Goal: Ask a question: Seek information or help from site administrators or community

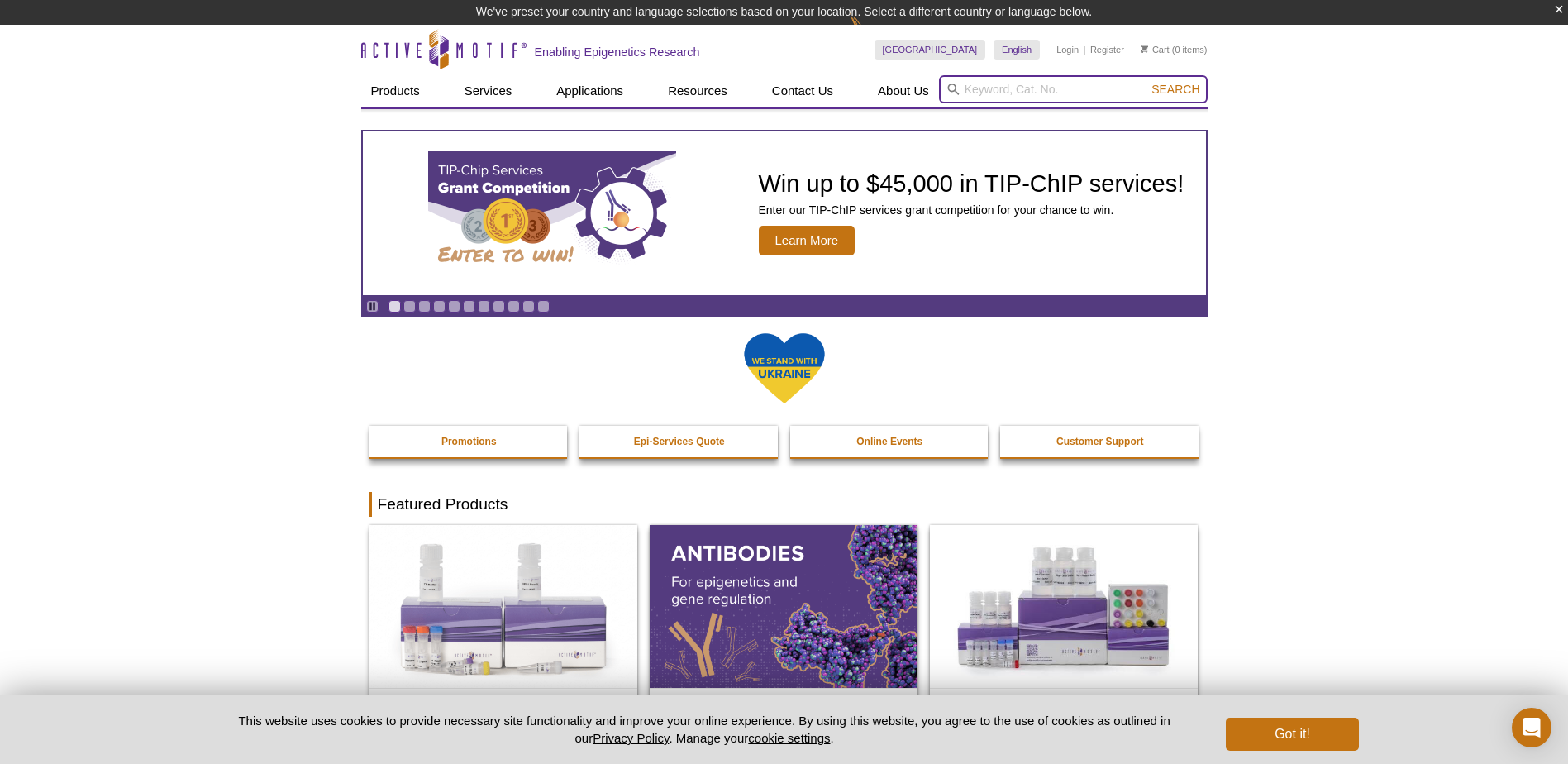
click at [982, 91] on input "search" at bounding box center [1073, 89] width 269 height 28
type input "v"
paste input "39649"
type input "39649"
click at [1146, 82] on button "Search" at bounding box center [1175, 90] width 58 height 15
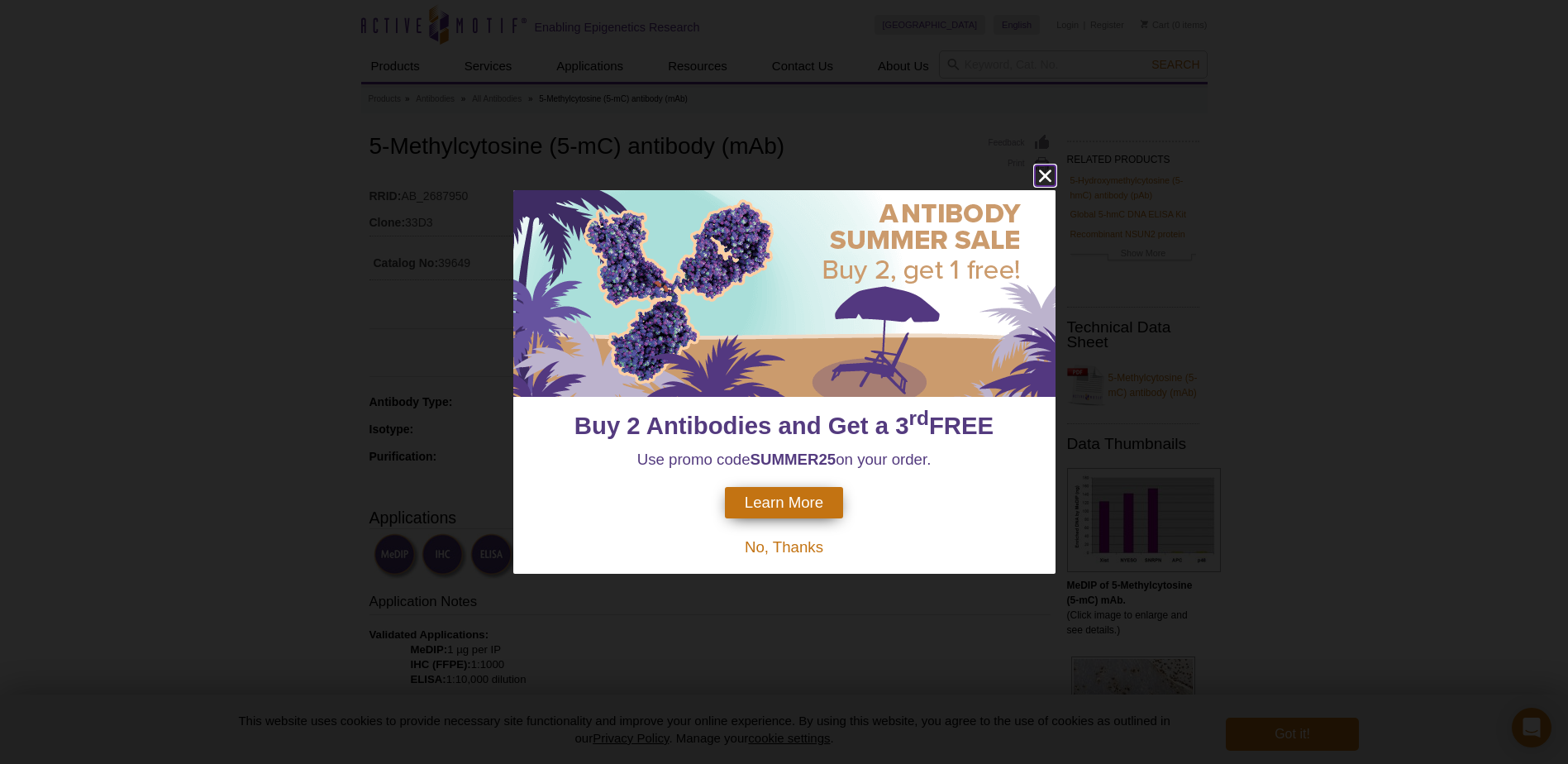
click at [1043, 176] on icon "close" at bounding box center [1043, 175] width 12 height 12
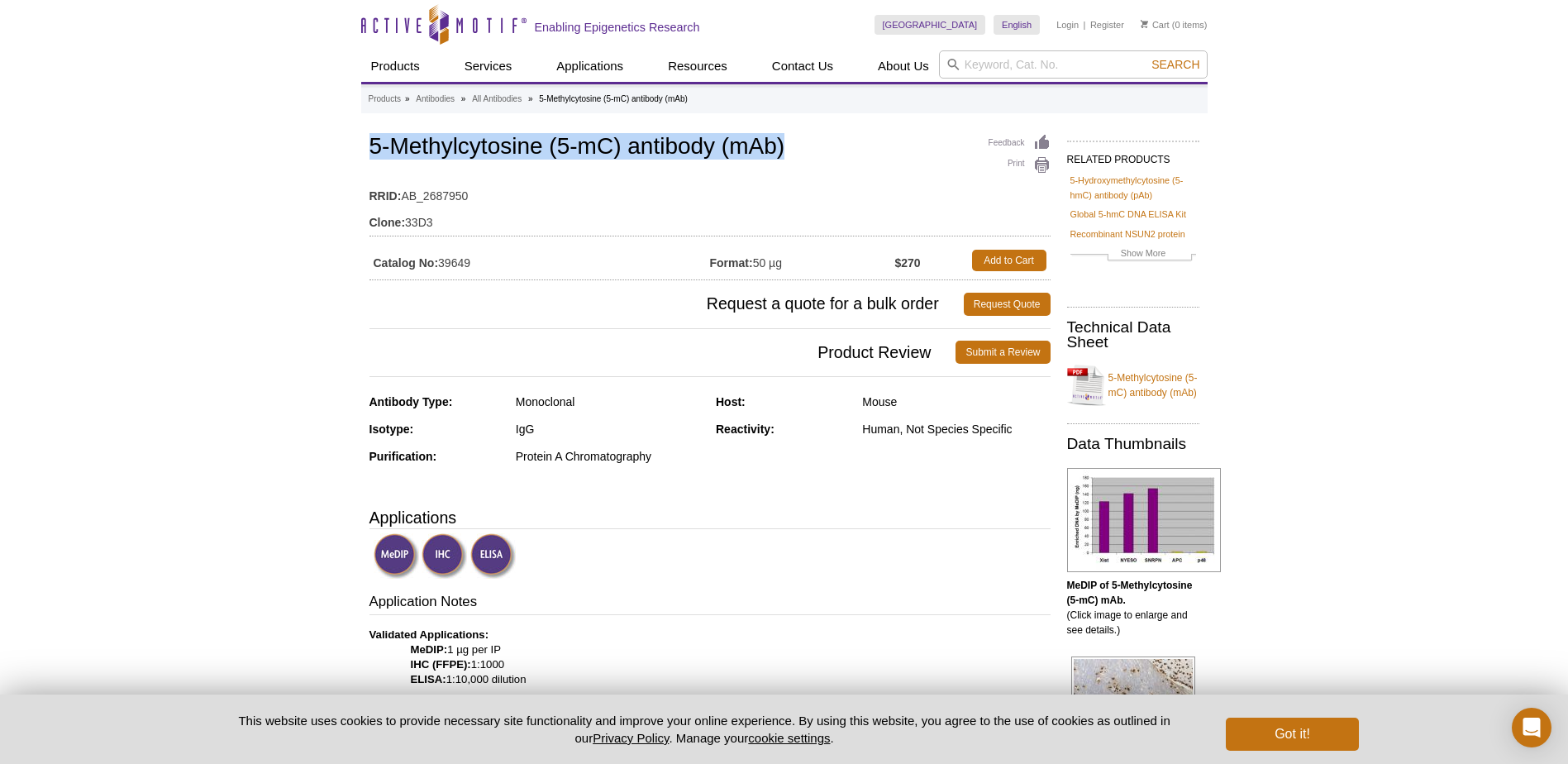
drag, startPoint x: 368, startPoint y: 143, endPoint x: 791, endPoint y: 161, distance: 423.4
click at [791, 161] on h1 "5-Methylcytosine (5-mC) antibody (mAb)" at bounding box center [709, 148] width 681 height 28
copy h1 "5-Methylcytosine (5-mC) antibody (mAb)"
drag, startPoint x: 789, startPoint y: 261, endPoint x: 753, endPoint y: 263, distance: 36.1
click at [753, 263] on td "Format: 50 µg" at bounding box center [802, 261] width 185 height 30
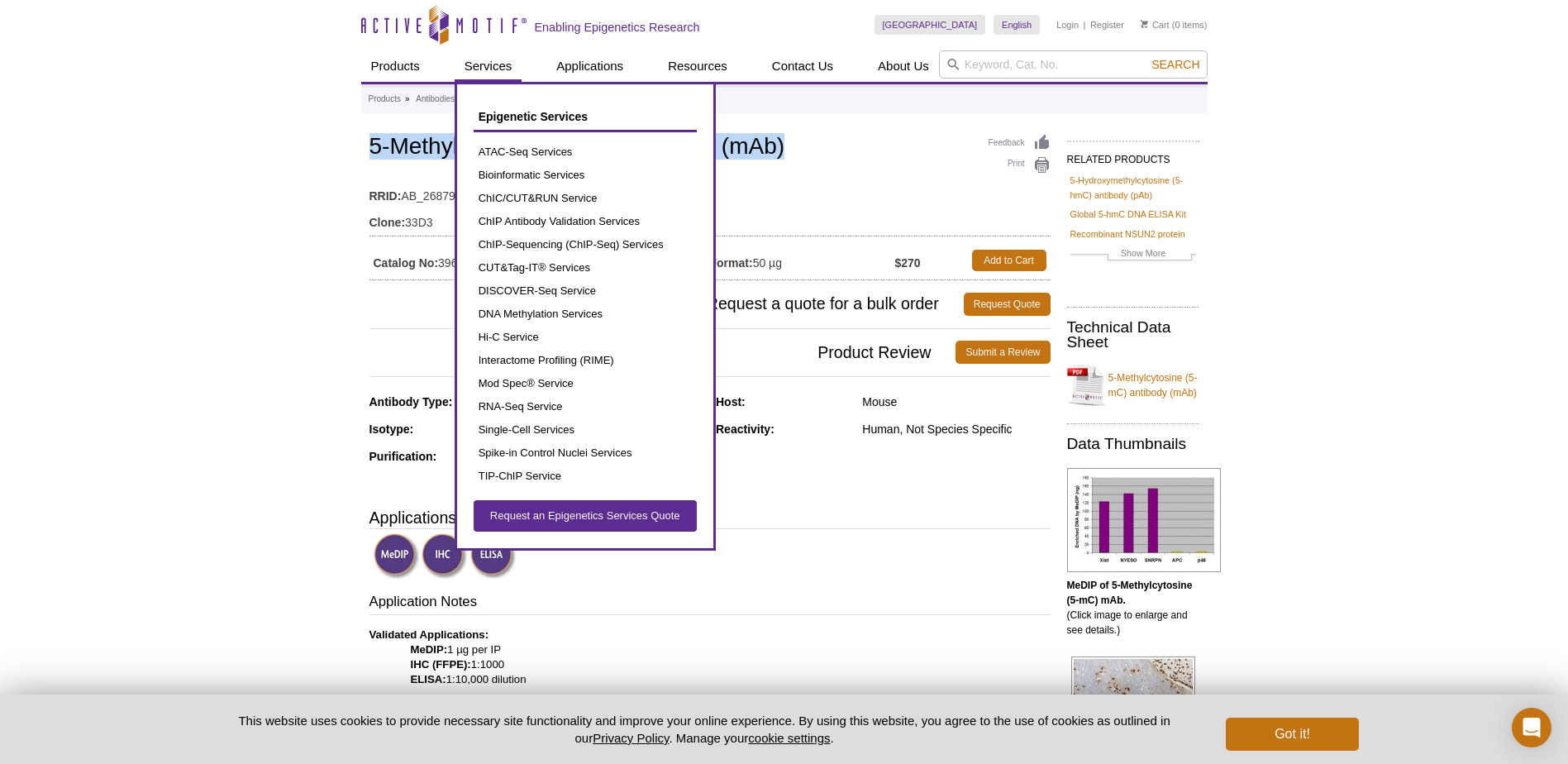
copy td "50 µg"
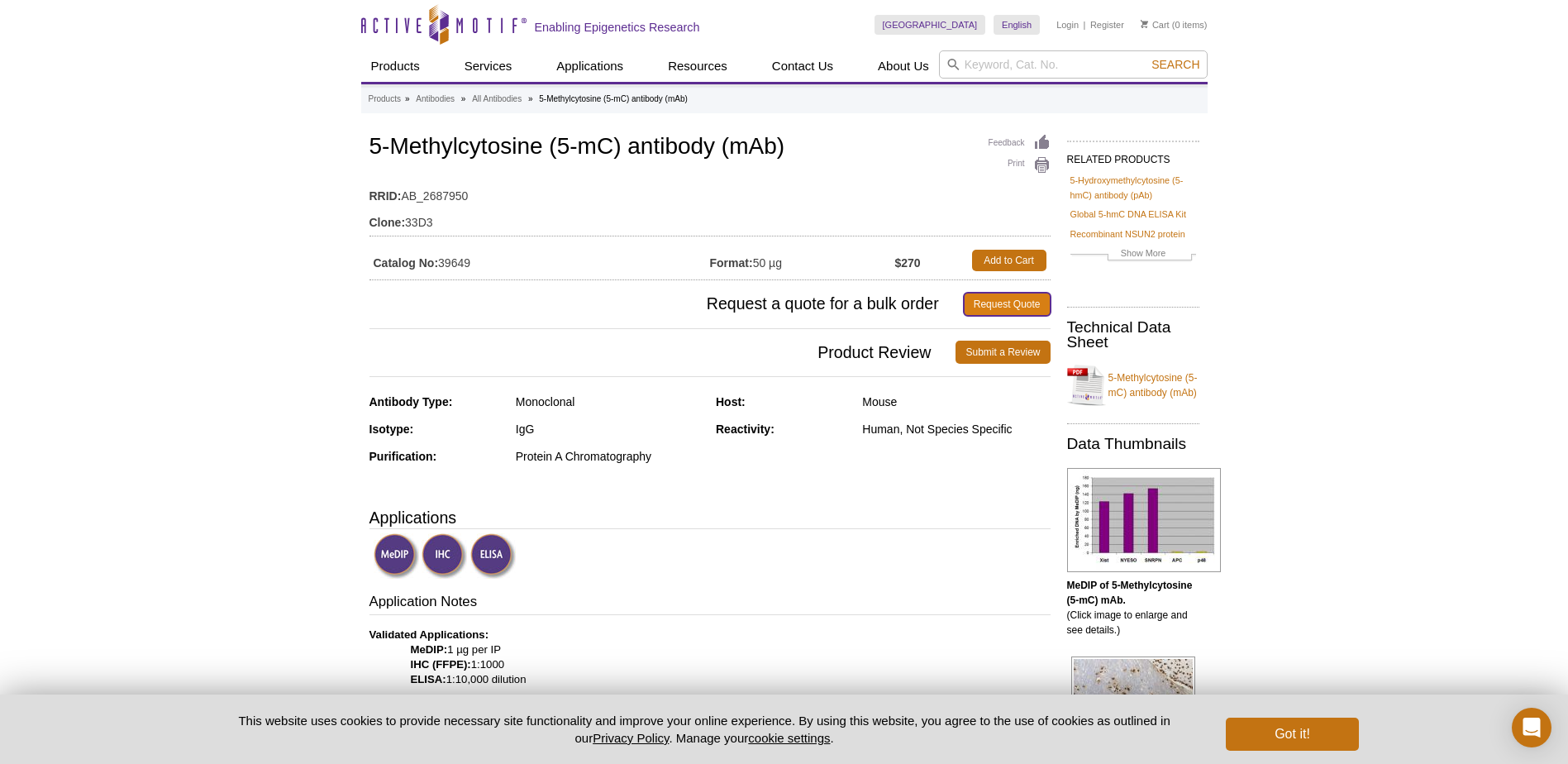
click at [999, 303] on link "Request Quote" at bounding box center [1007, 304] width 87 height 23
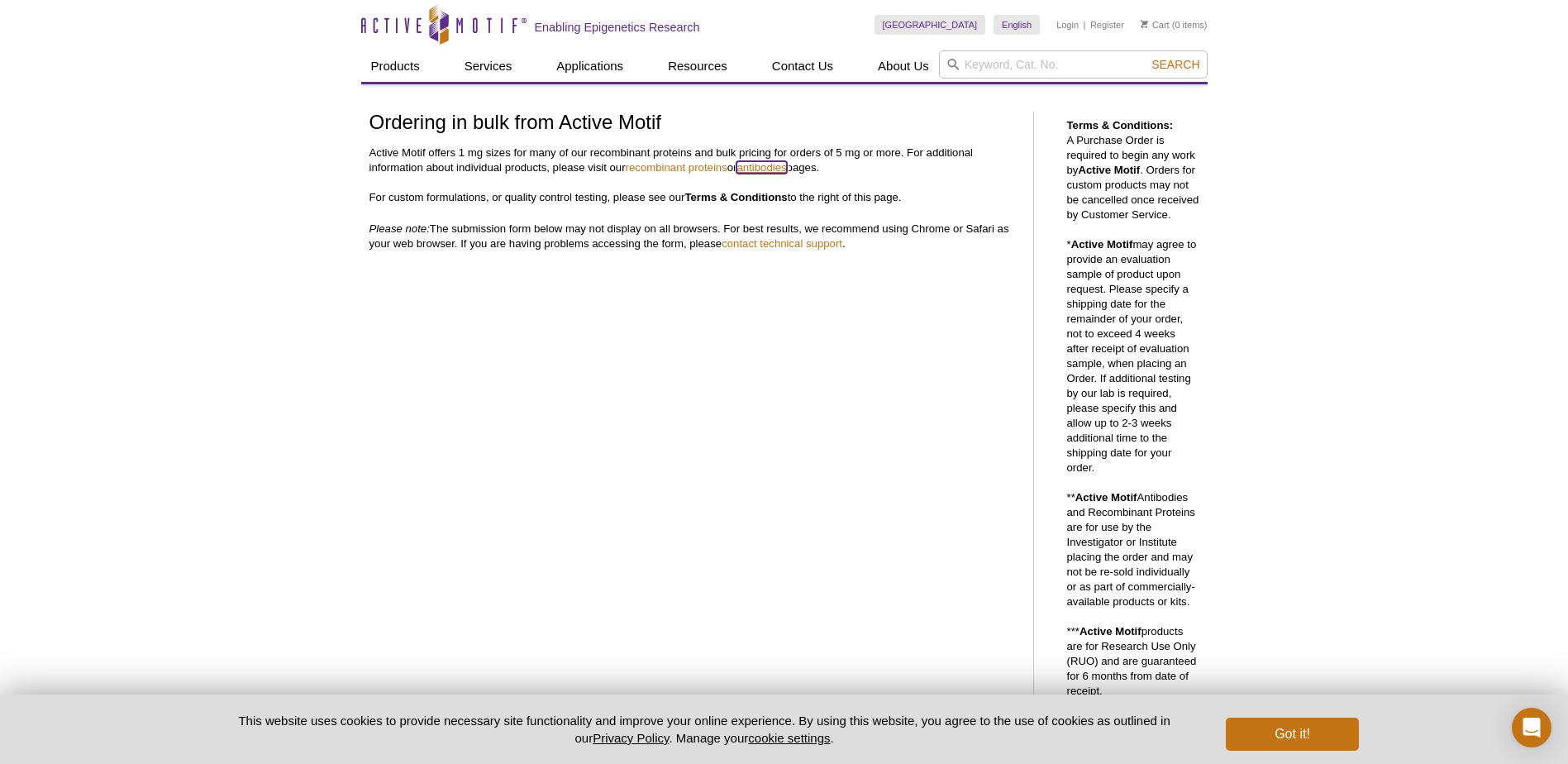
click at [756, 167] on link "antibodies" at bounding box center [761, 166] width 50 height 12
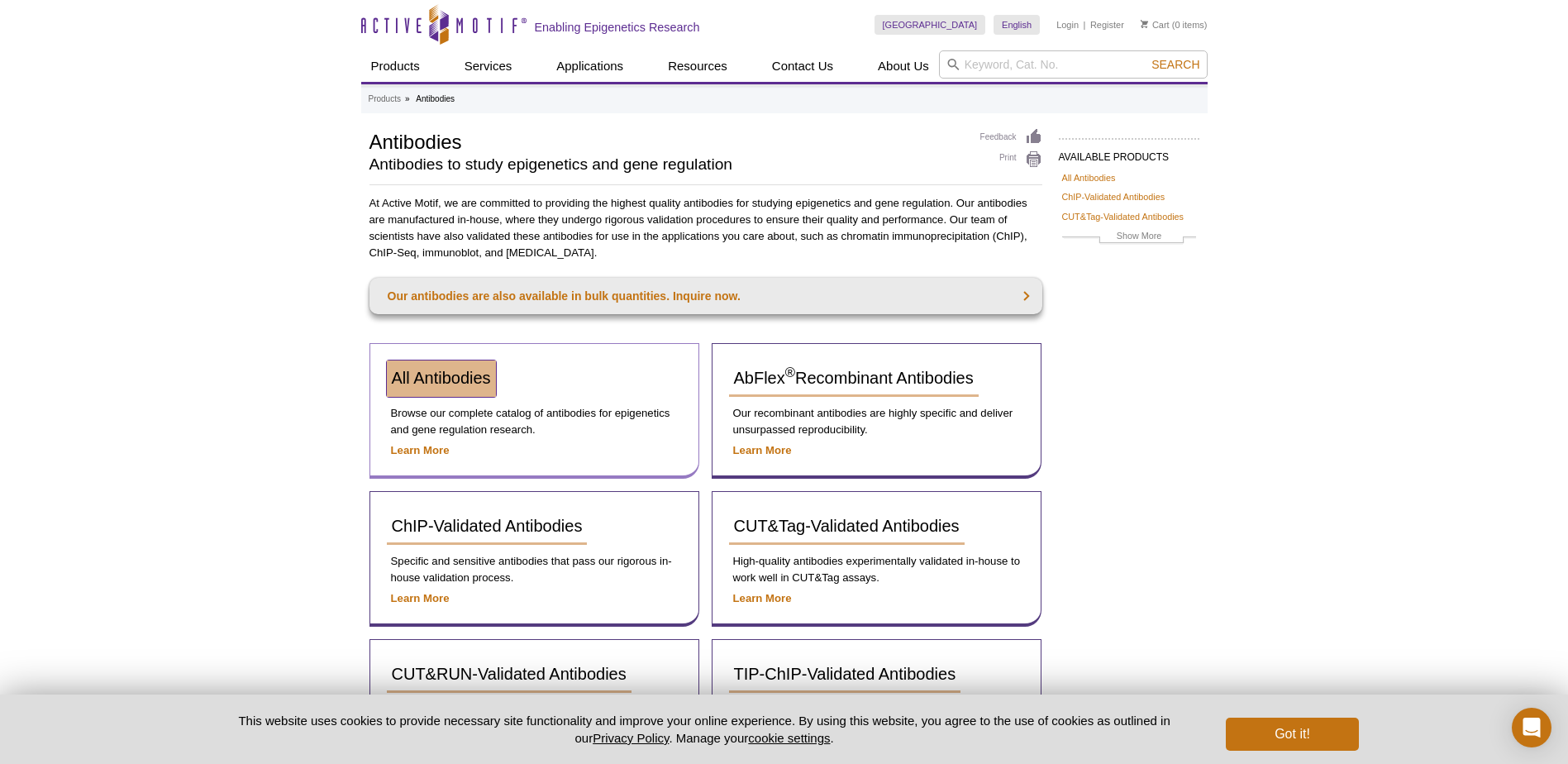
click at [444, 383] on span "All Antibodies" at bounding box center [440, 378] width 99 height 18
click at [428, 378] on span "All Antibodies" at bounding box center [440, 378] width 99 height 18
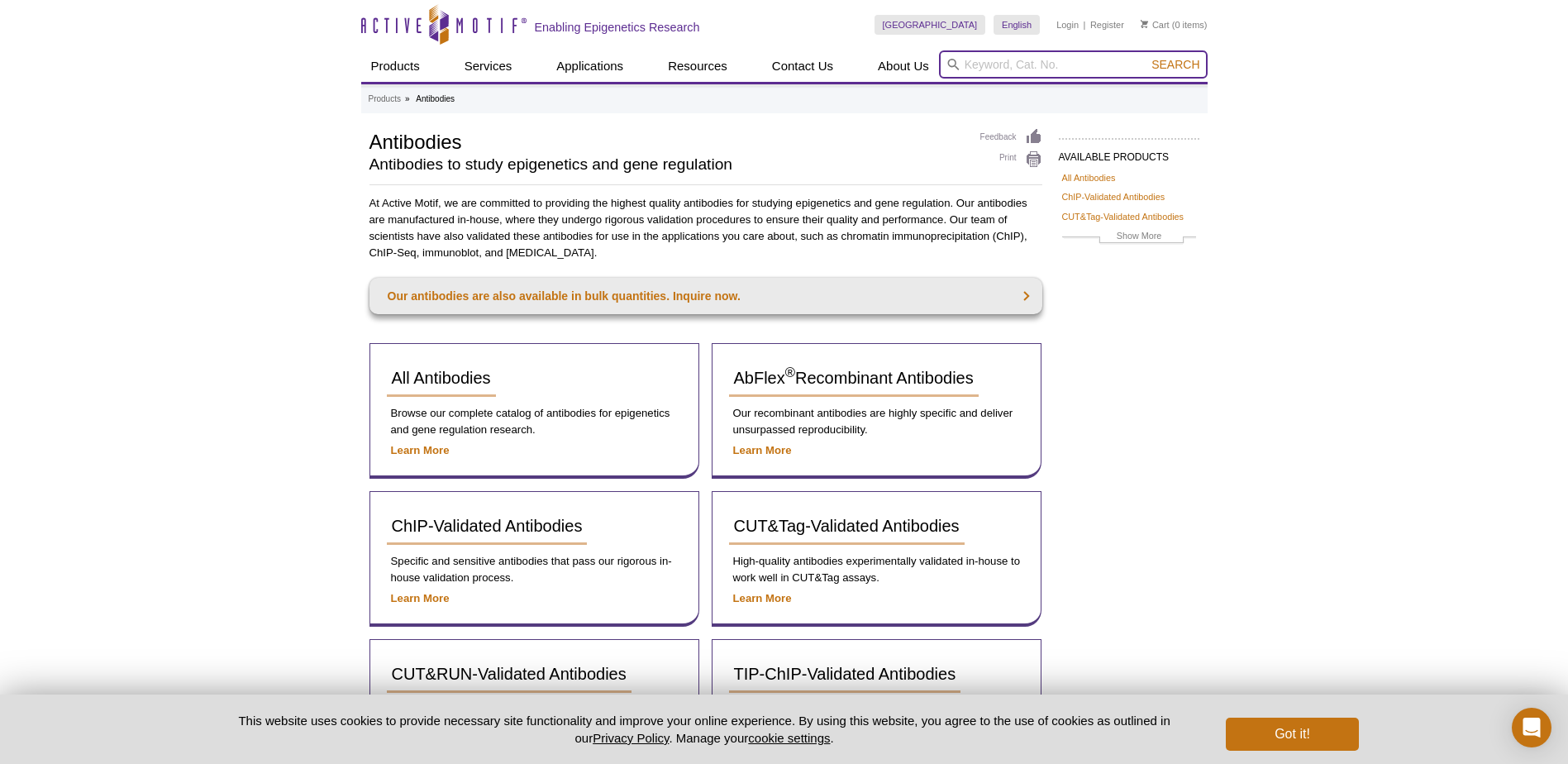
click at [967, 67] on input "search" at bounding box center [1073, 65] width 269 height 28
paste input "39649"
type input "39649"
click at [1146, 57] on button "Search" at bounding box center [1175, 65] width 58 height 15
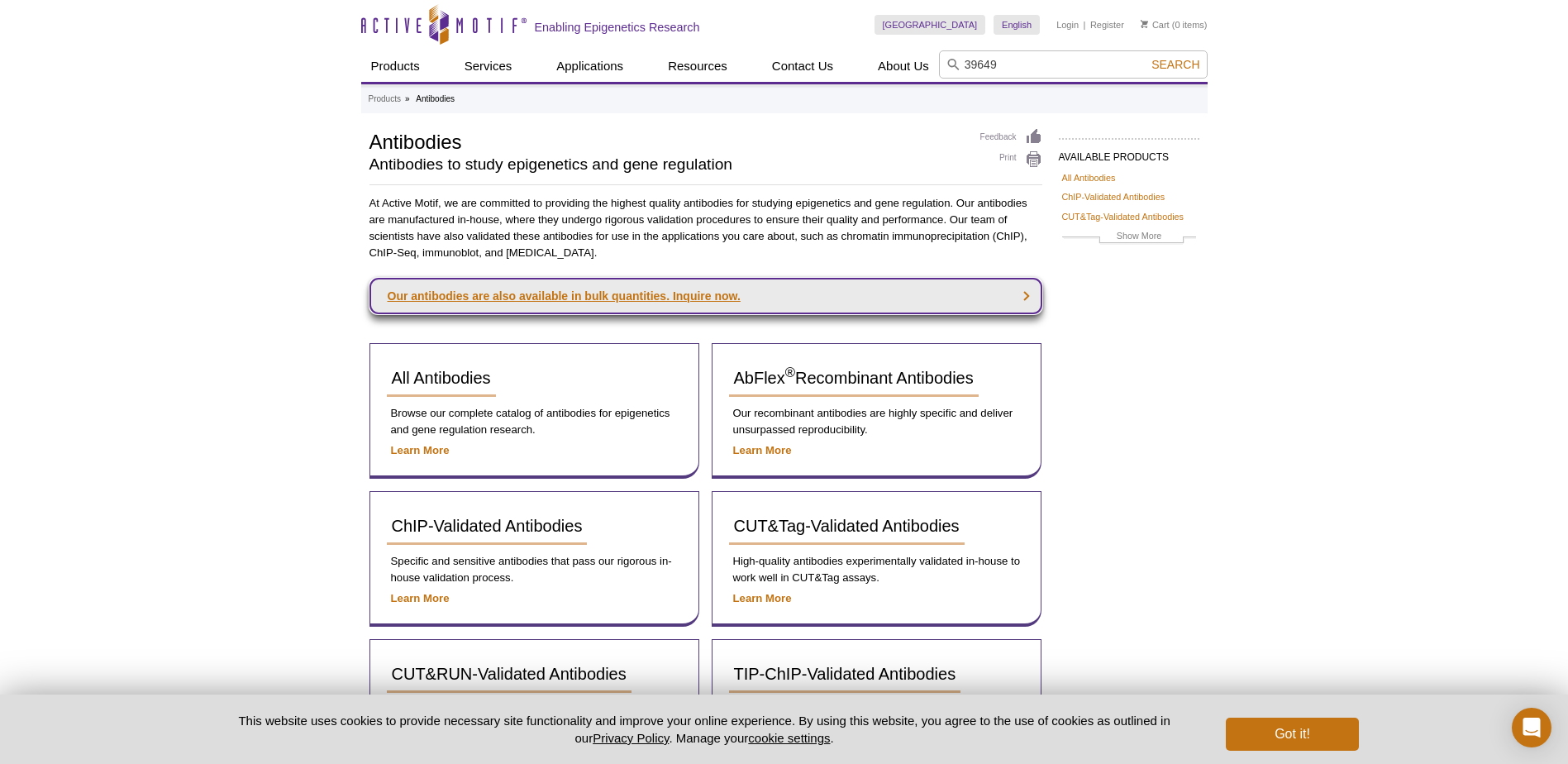
click at [561, 302] on link "Our antibodies are also available in bulk quantities. Inquire now." at bounding box center [706, 296] width 672 height 36
drag, startPoint x: 561, startPoint y: 297, endPoint x: 578, endPoint y: 296, distance: 17.0
click at [561, 296] on link "Our antibodies are also available in bulk quantities. Inquire now." at bounding box center [706, 296] width 672 height 36
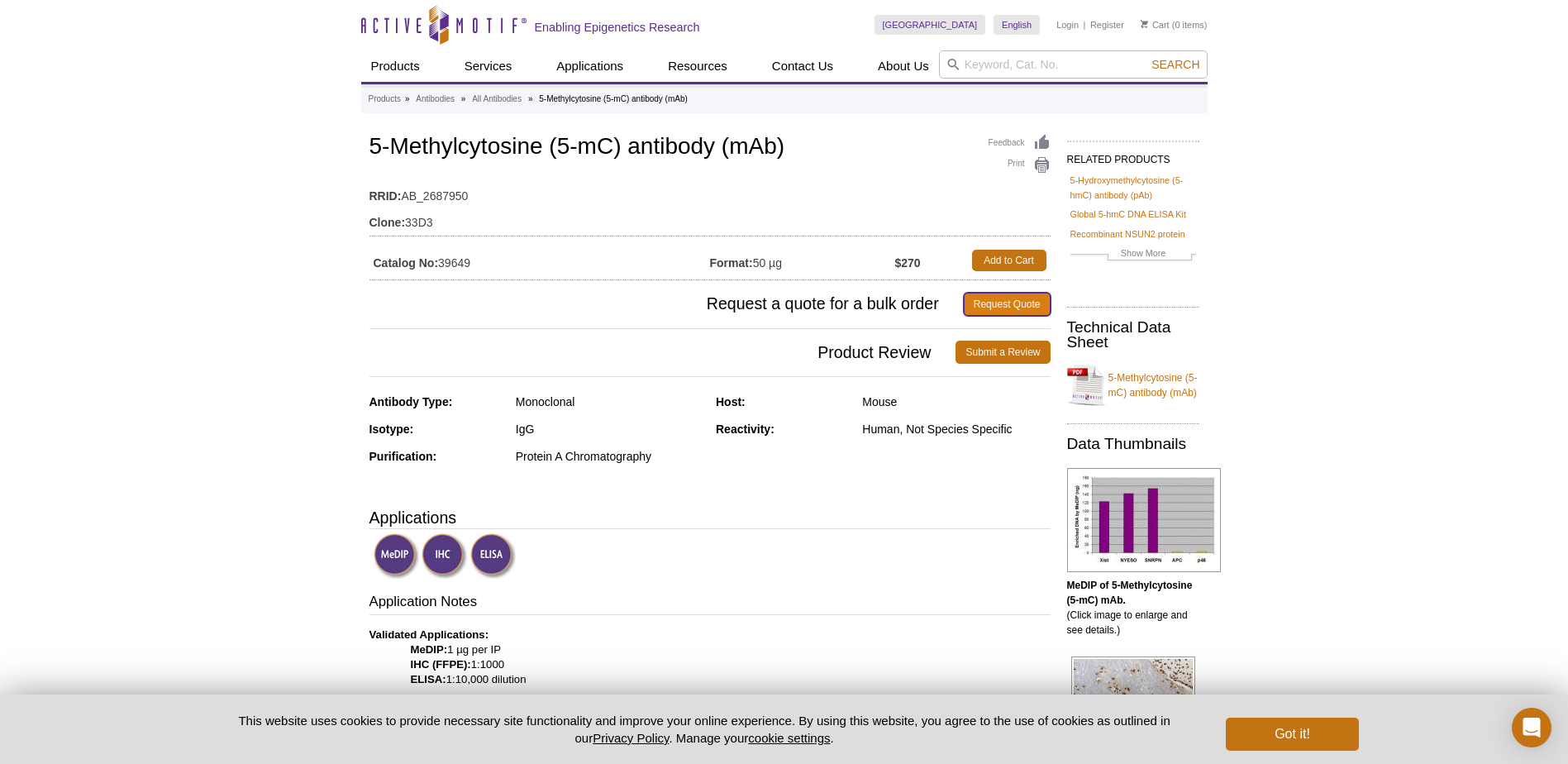
click at [1019, 300] on link "Request Quote" at bounding box center [1007, 304] width 87 height 23
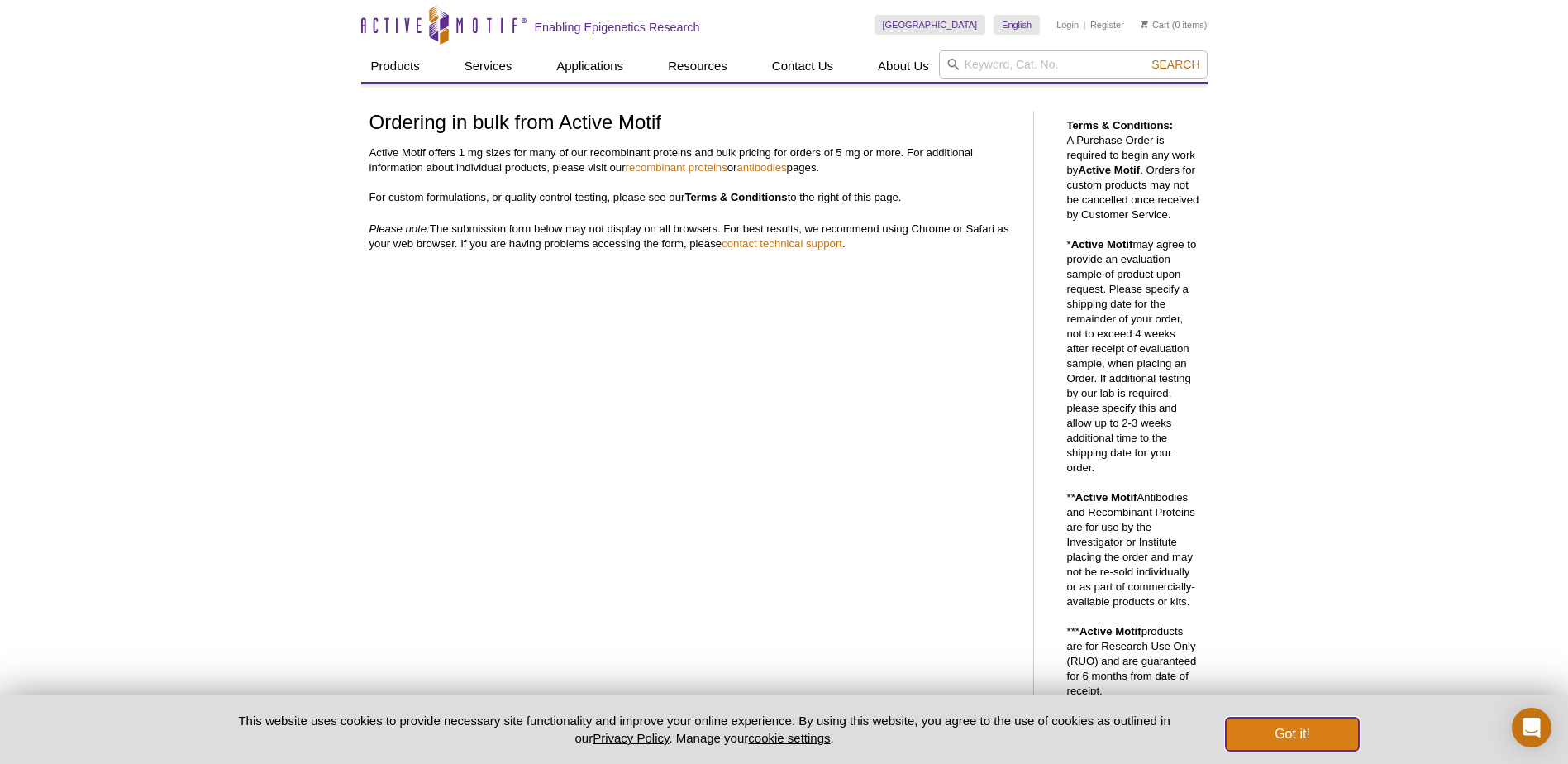
click at [1265, 734] on button "Got it!" at bounding box center [1291, 734] width 132 height 33
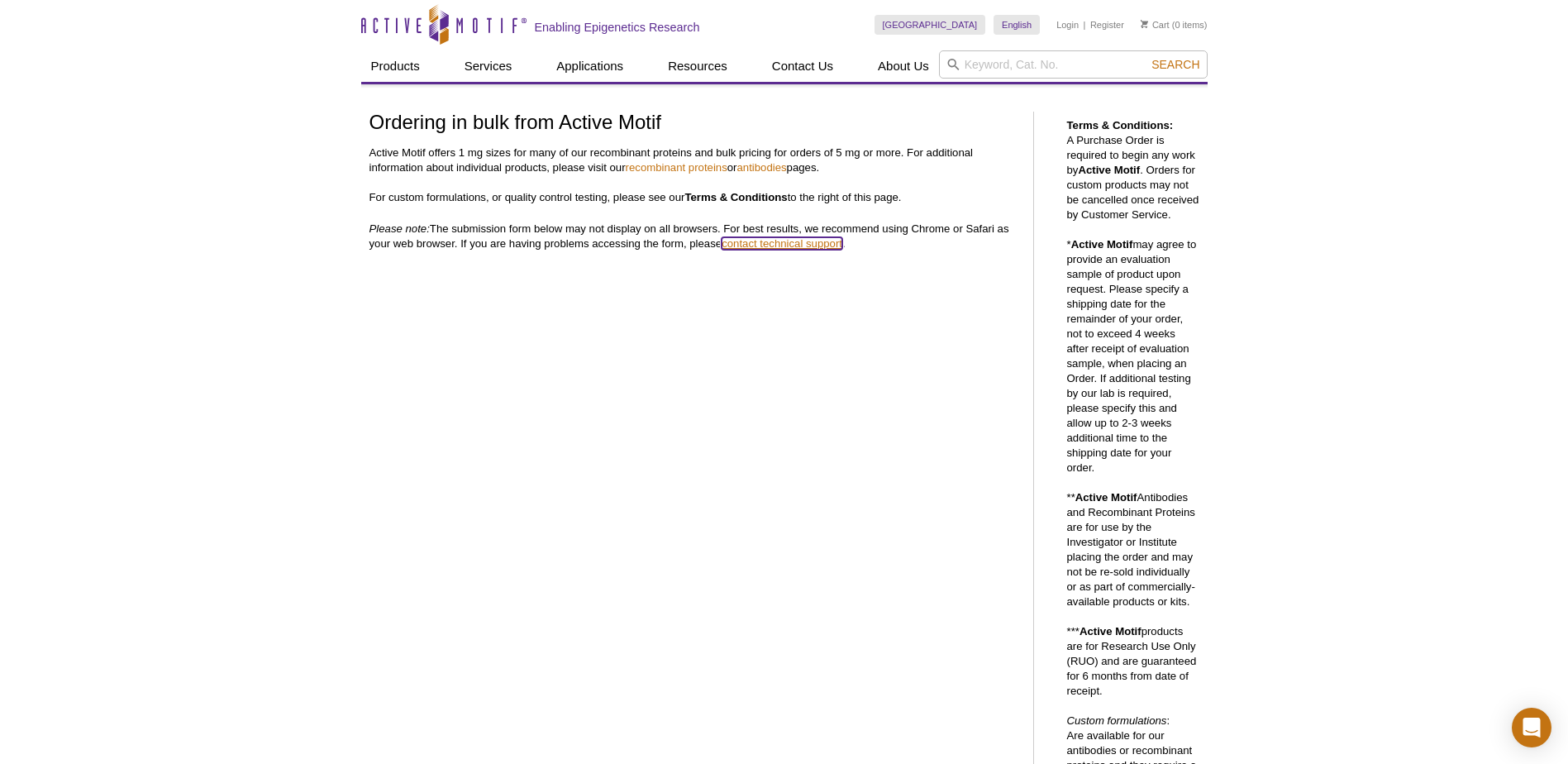
click at [790, 245] on link "contact technical support" at bounding box center [781, 243] width 121 height 12
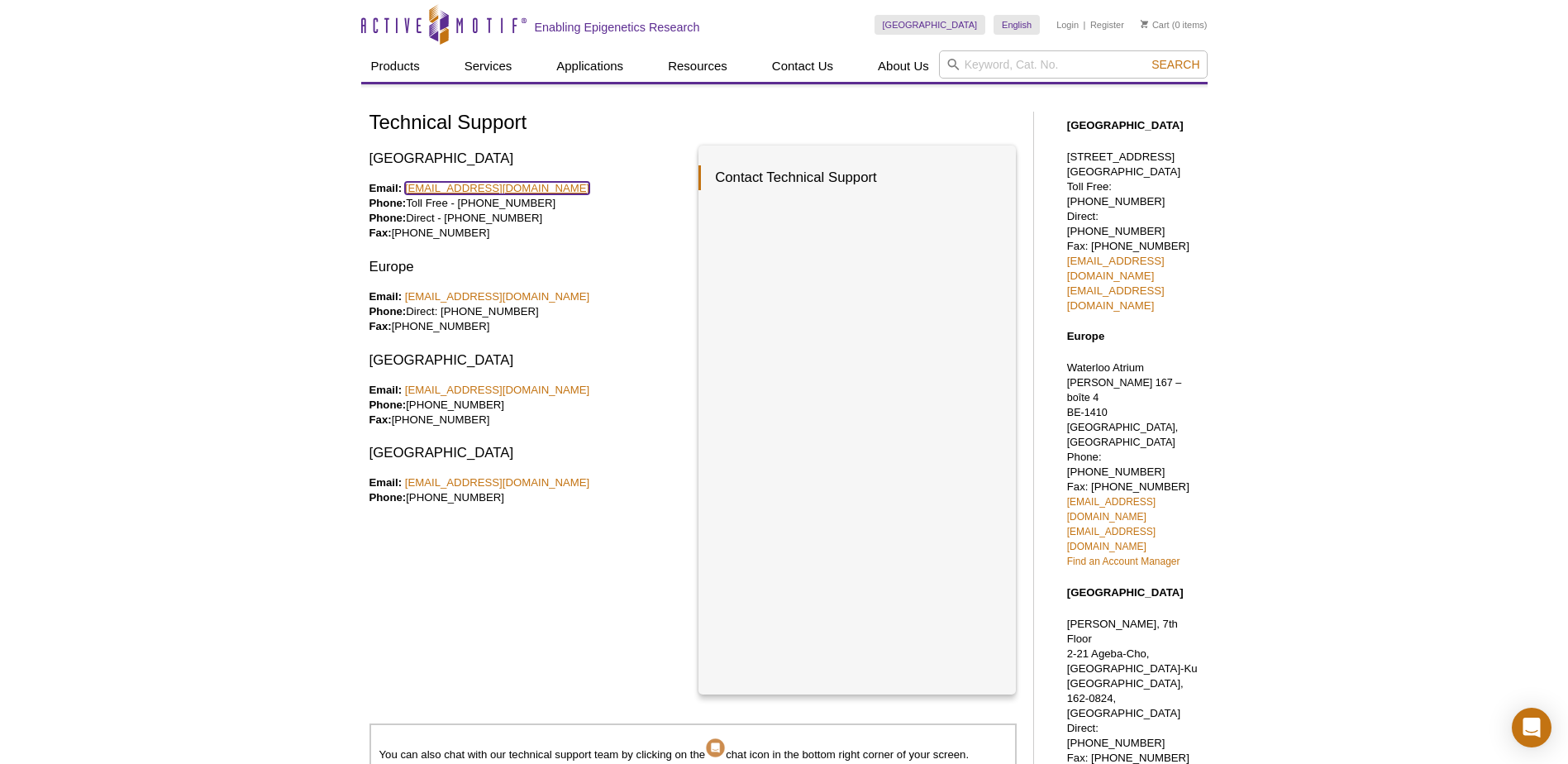
click at [444, 185] on link "[EMAIL_ADDRESS][DOMAIN_NAME]" at bounding box center [497, 188] width 185 height 12
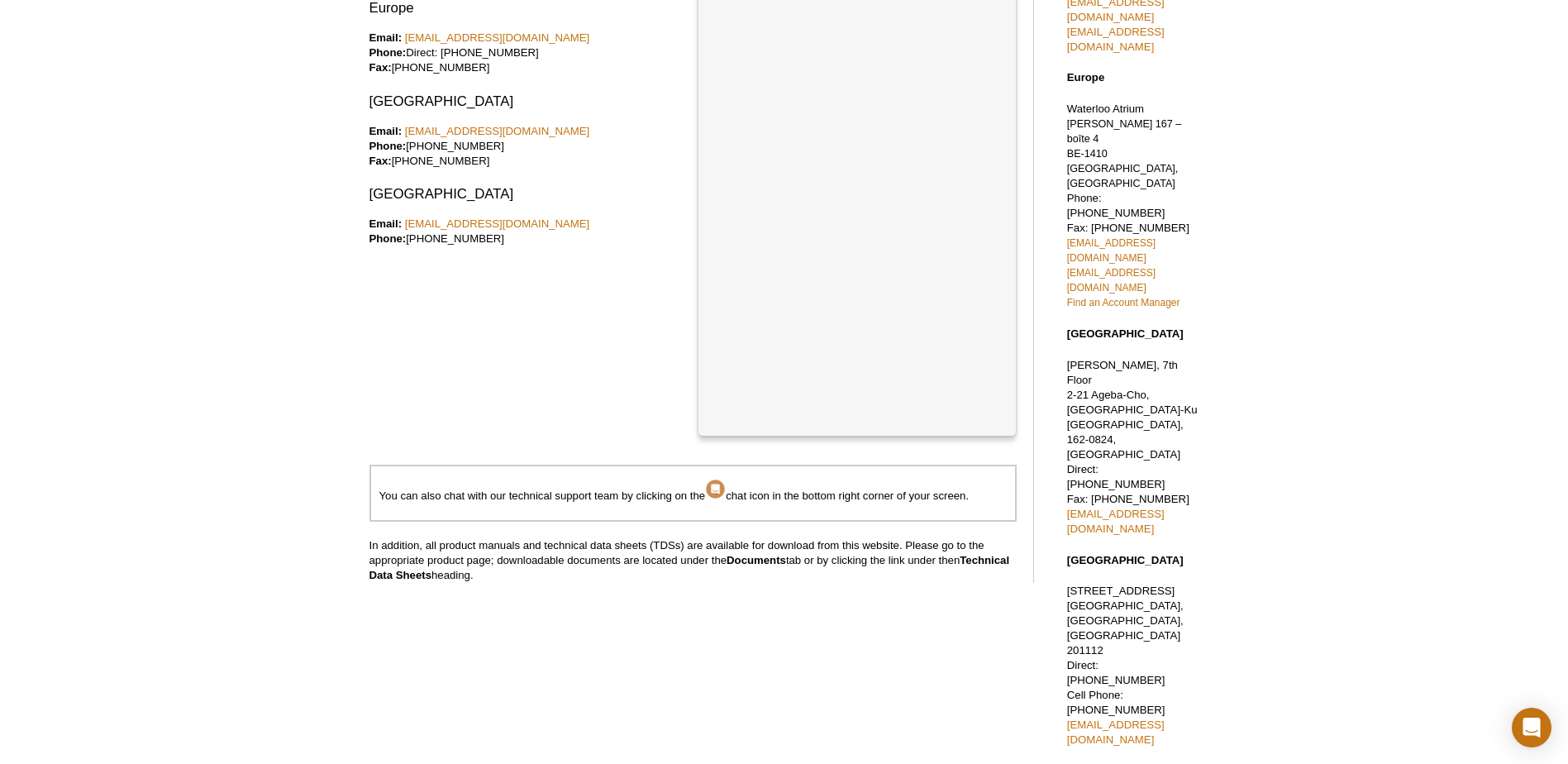
scroll to position [275, 0]
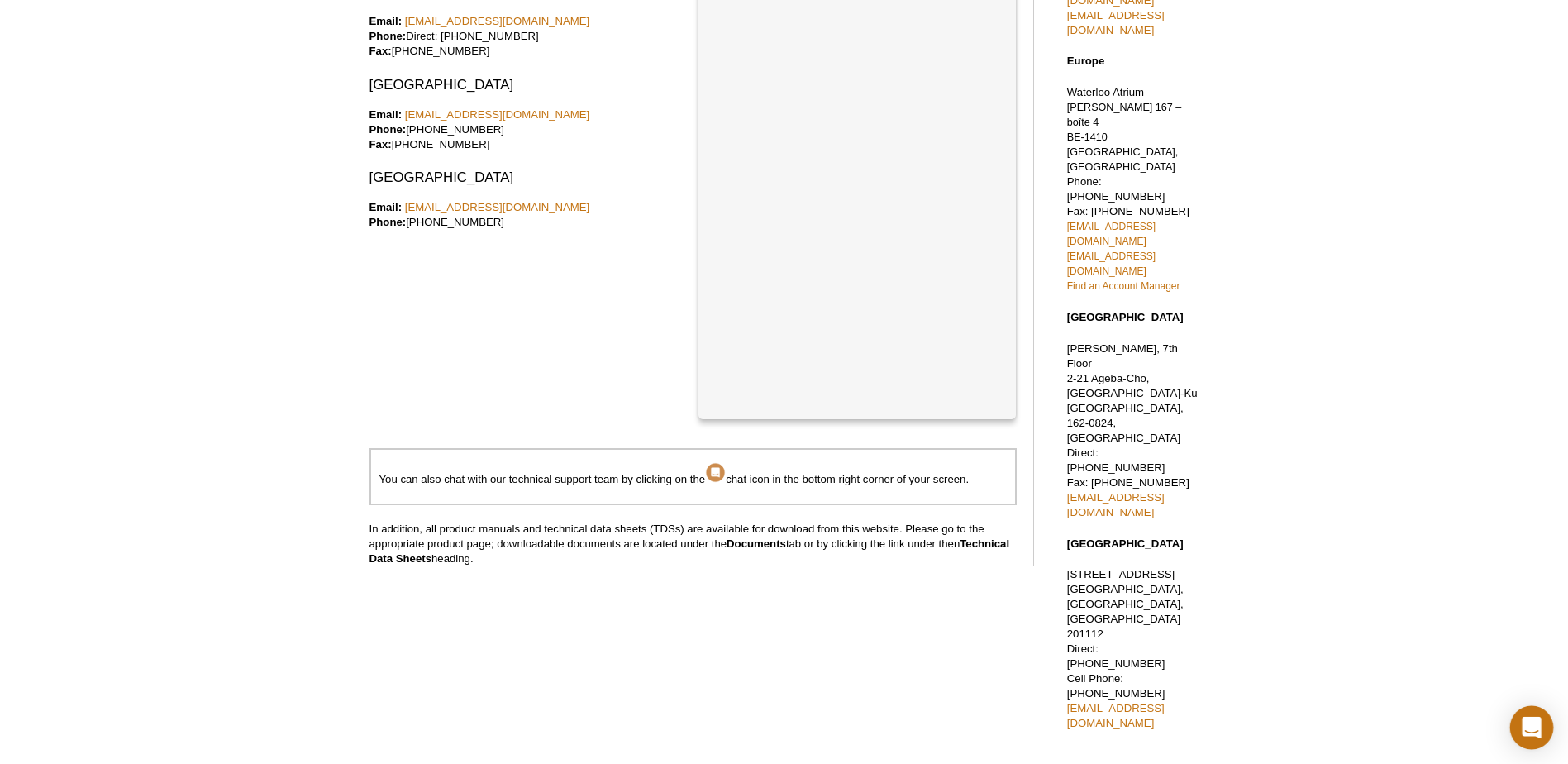
click at [1538, 725] on icon "Open Intercom Messenger" at bounding box center [1531, 727] width 21 height 21
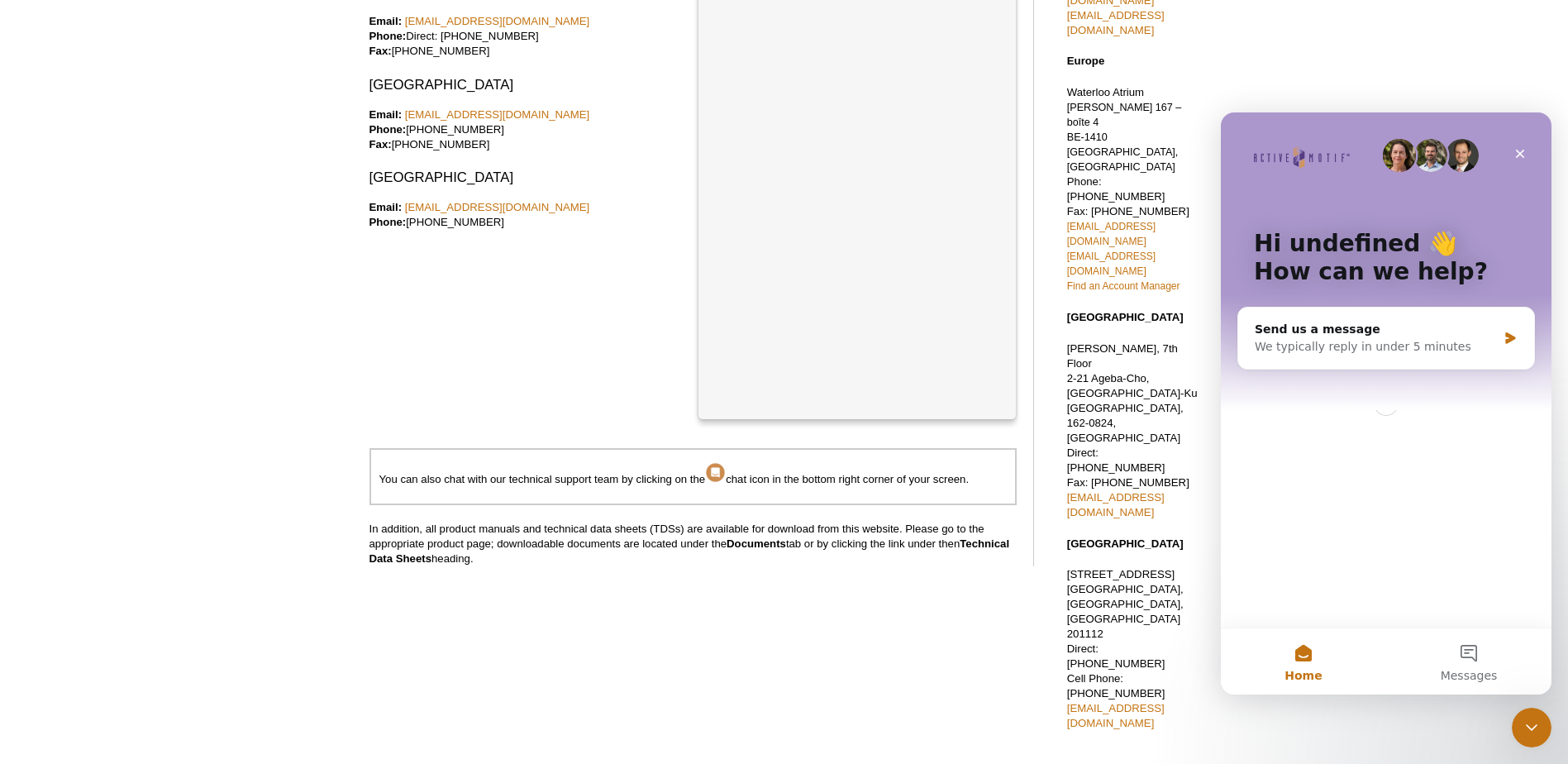
scroll to position [0, 0]
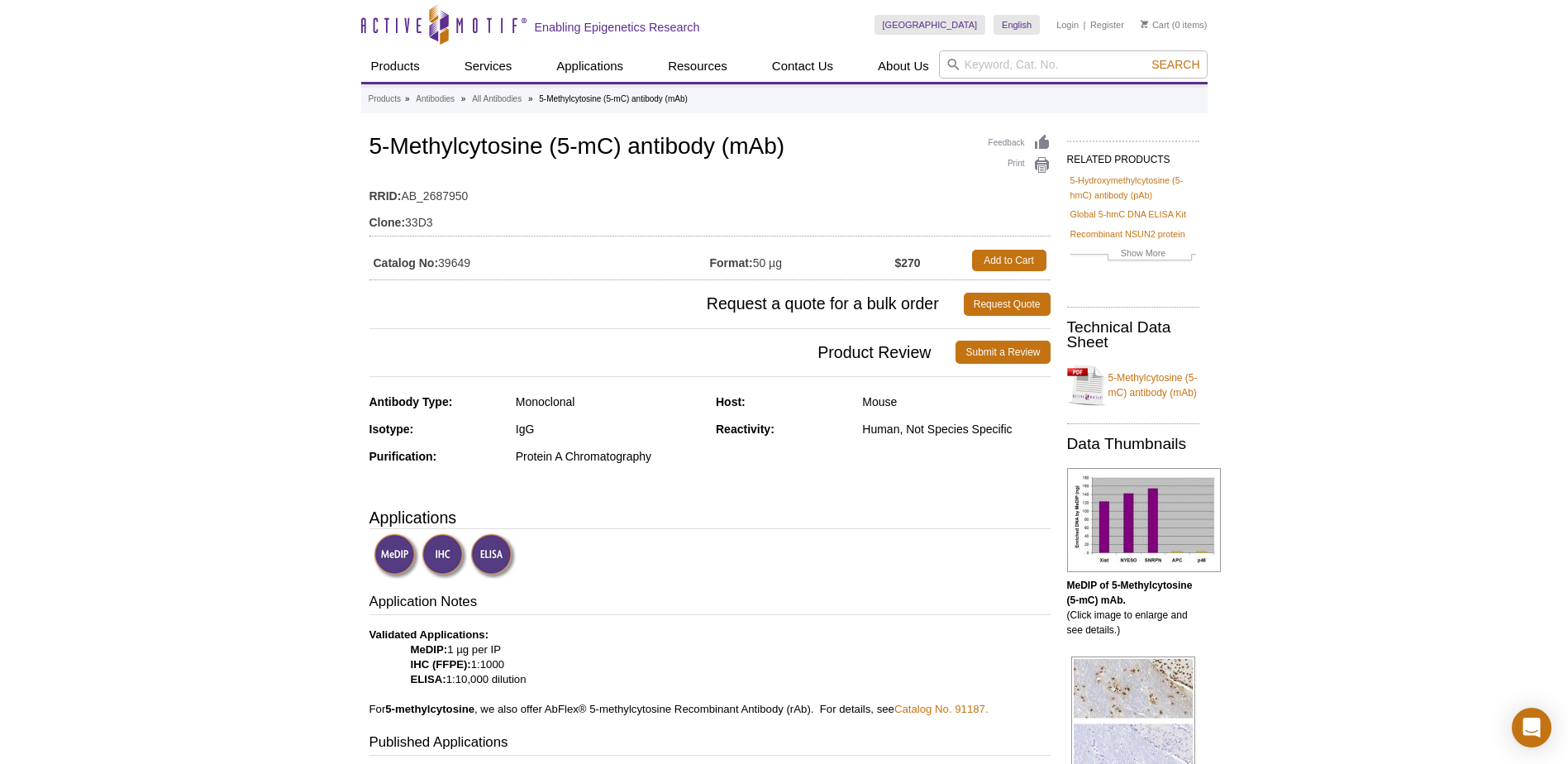
drag, startPoint x: 476, startPoint y: 264, endPoint x: 439, endPoint y: 263, distance: 37.0
click at [439, 263] on td "Catalog No: 39649" at bounding box center [539, 261] width 341 height 30
drag, startPoint x: 439, startPoint y: 263, endPoint x: 368, endPoint y: 162, distance: 123.5
click at [369, 162] on div "Feedback Print 5-Methylcytosine (5-mC) antibody (mAb) RRID: AB_2687950 Clone: 3…" at bounding box center [709, 205] width 681 height 150
drag, startPoint x: 494, startPoint y: 265, endPoint x: 360, endPoint y: 143, distance: 181.2
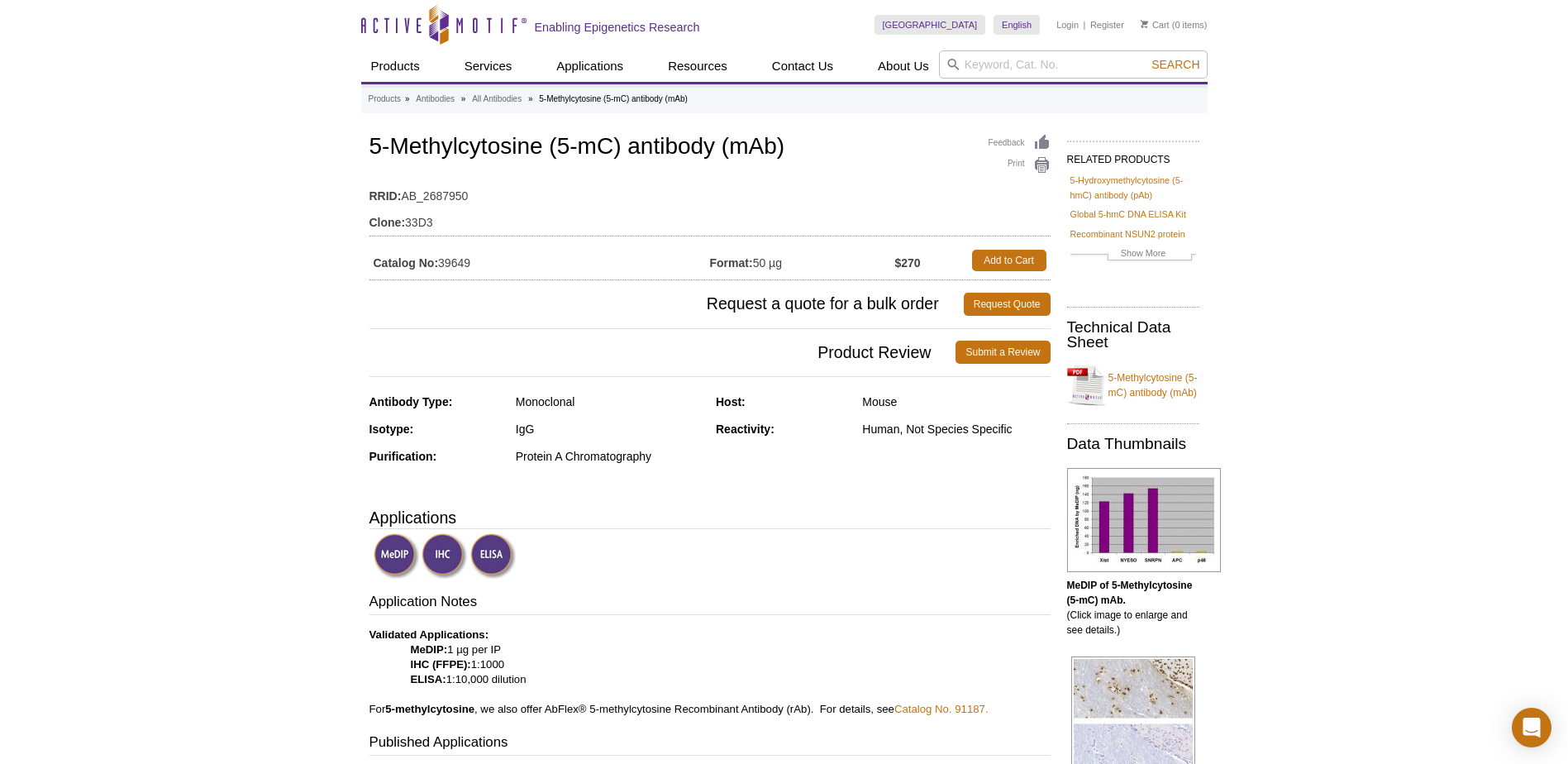
copy div "5-Methylcytosine (5-mC) antibody (mAb) RRID: AB_2687950 Clone: 33D3 Catalog No:…"
click at [1527, 717] on div "Open Intercom Messenger" at bounding box center [1531, 727] width 43 height 43
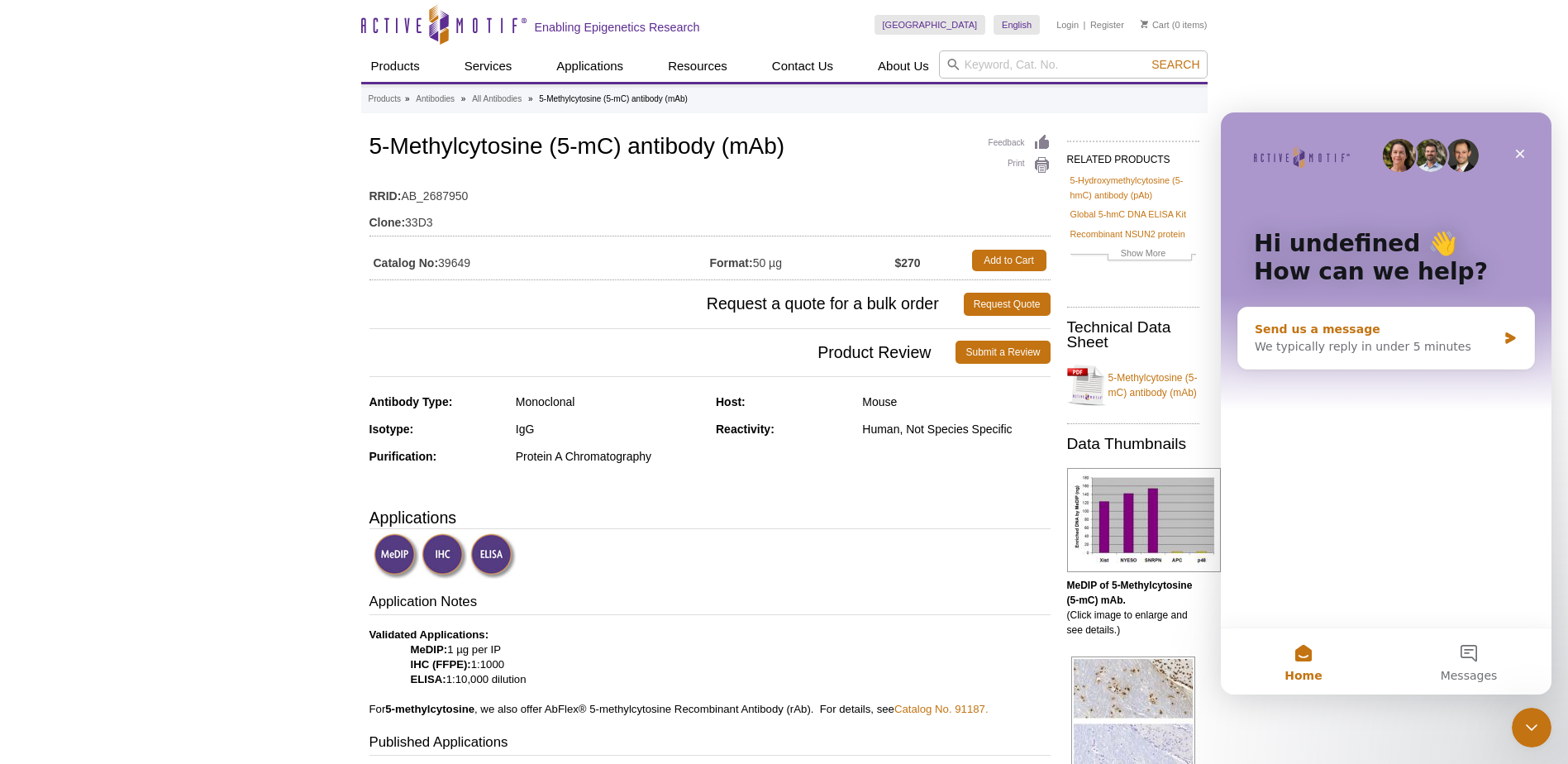
click at [1288, 352] on div "We typically reply in under 5 minutes" at bounding box center [1375, 346] width 242 height 18
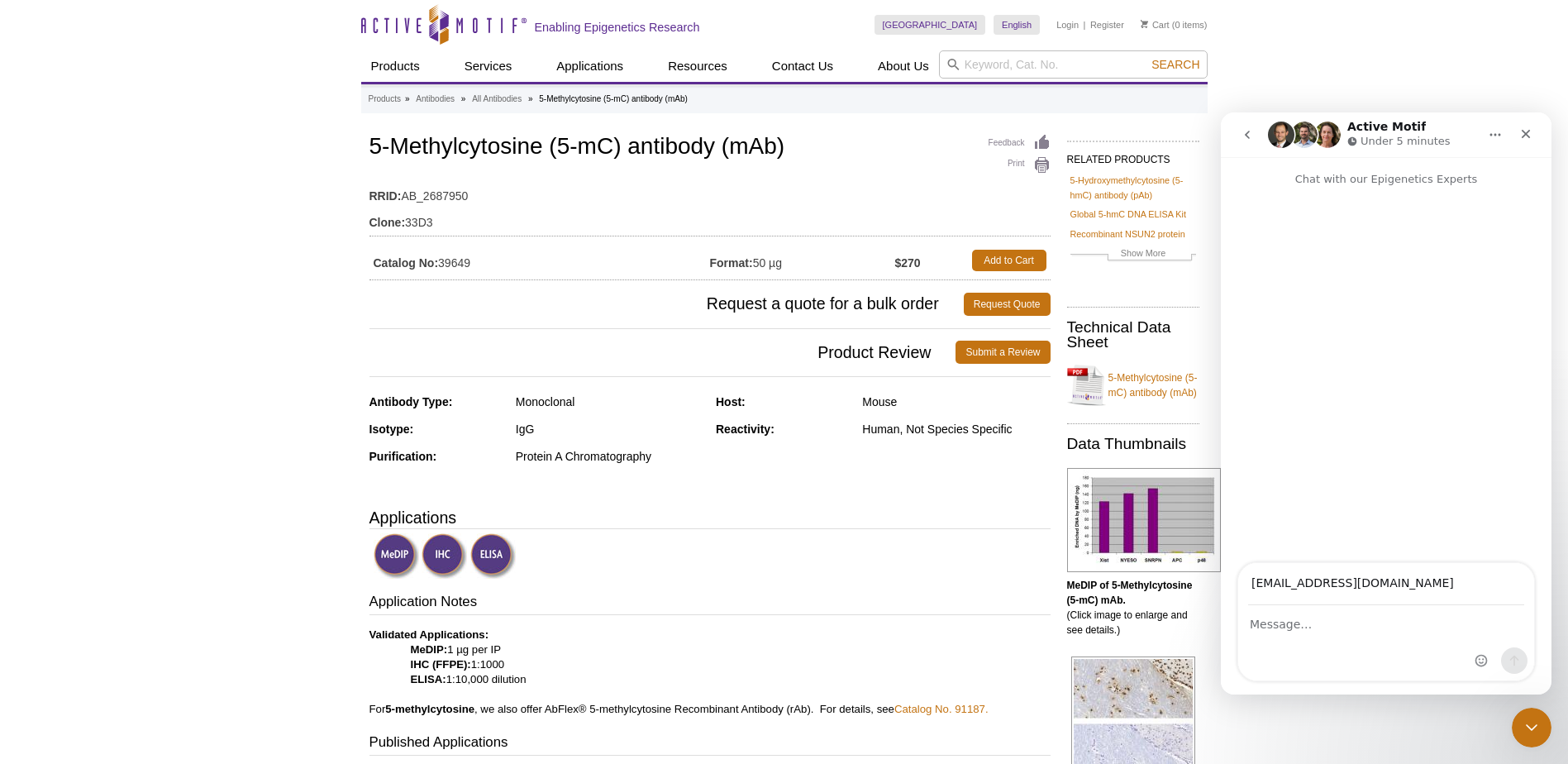
type input "[EMAIL_ADDRESS][DOMAIN_NAME]"
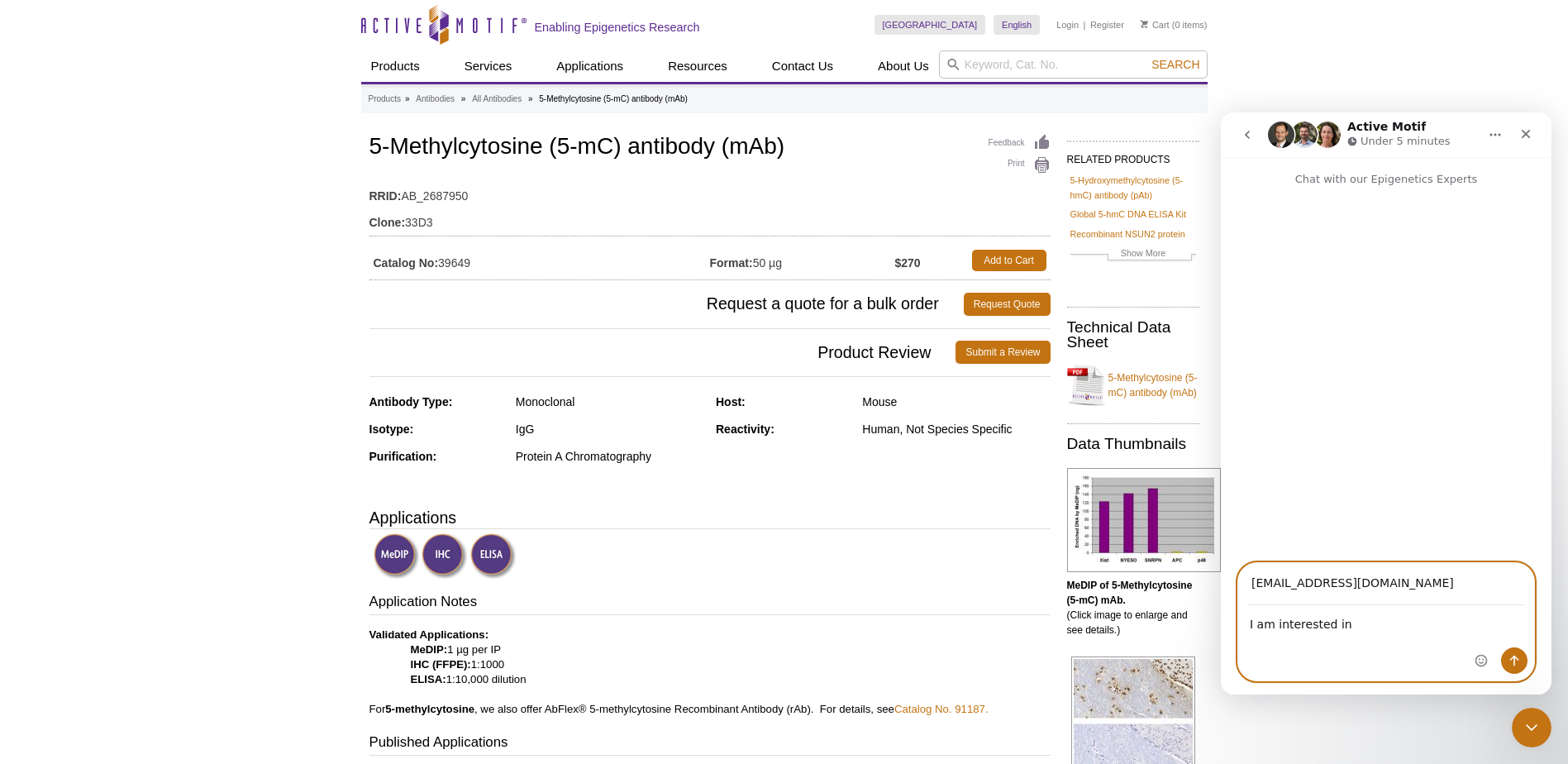
paste textarea "5-Methylcytosine (5-mC) antibody (mAb) RRID:AB_2687950 Clone:33D3 Catalog No: 3…"
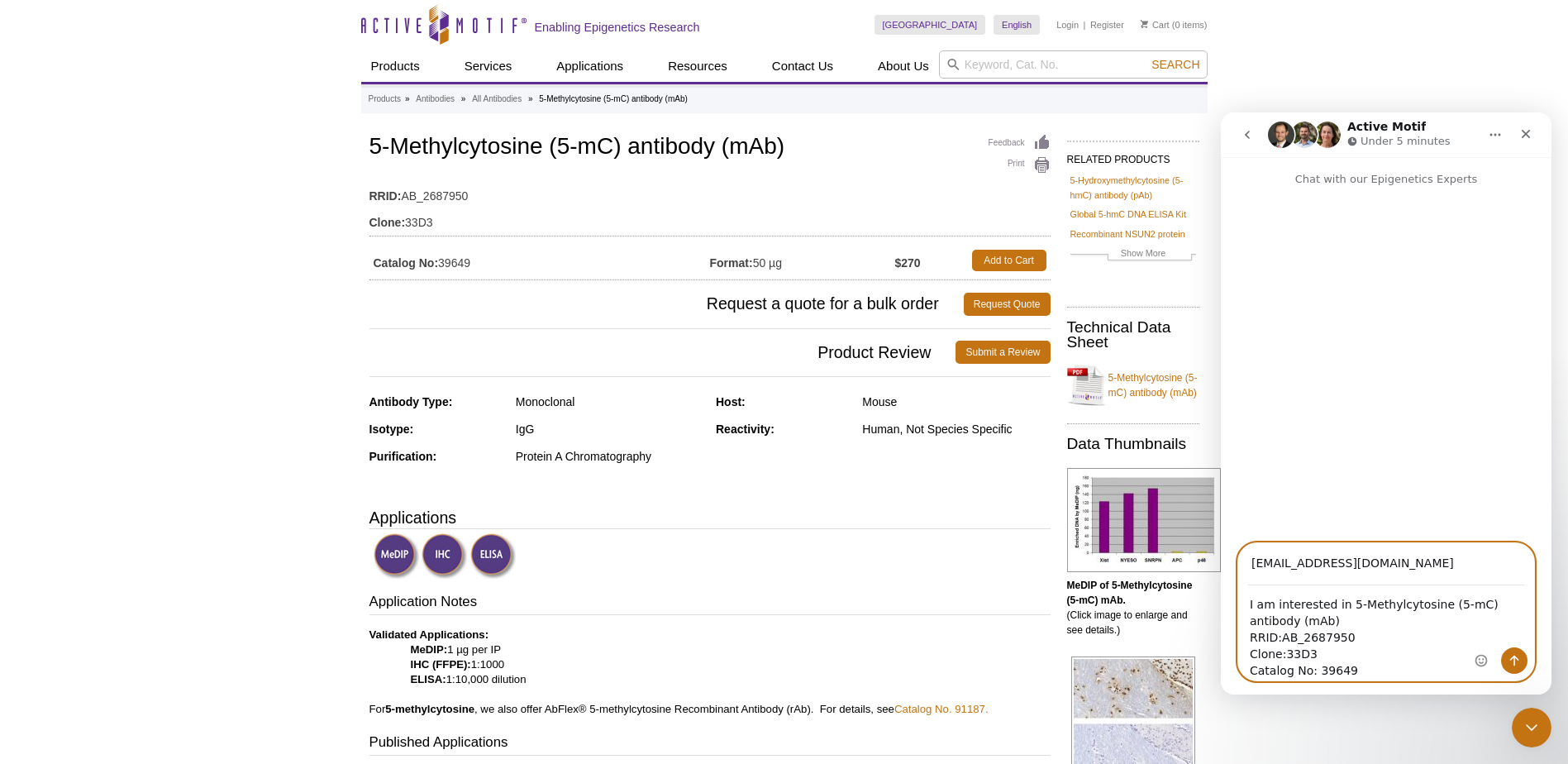
drag, startPoint x: 1293, startPoint y: 627, endPoint x: 1340, endPoint y: 639, distance: 48.5
click at [1340, 639] on textarea "I am interested in 5-Methylcytosine (5-mC) antibody (mAb) RRID:AB_2687950 Clone…" at bounding box center [1385, 633] width 296 height 94
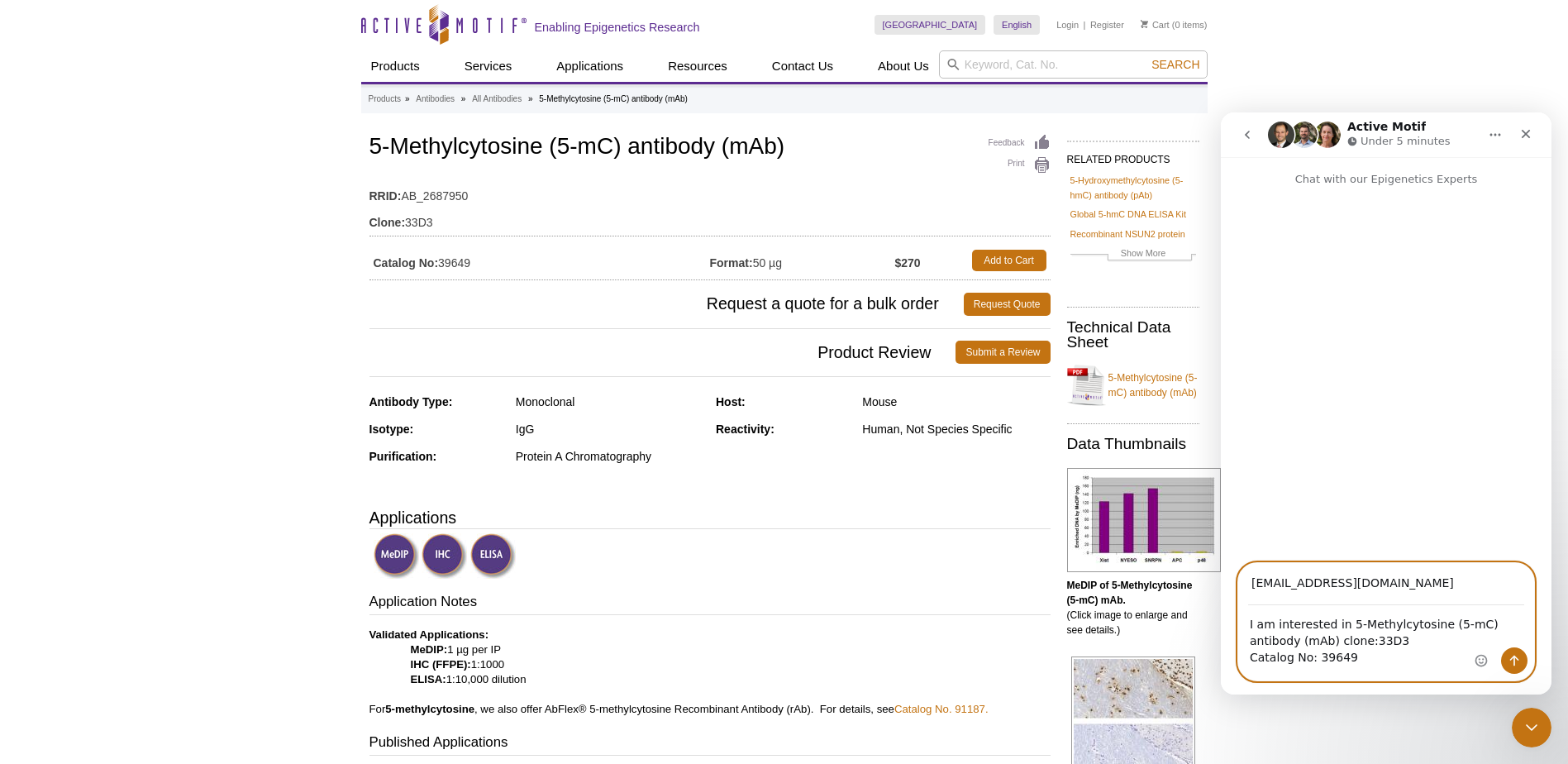
click at [1353, 648] on textarea "I am interested in 5-Methylcytosine (5-mC) antibody (mAb) clone:33D3 Catalog No…" at bounding box center [1385, 637] width 296 height 61
click at [1446, 641] on textarea "I am interested in 5-Methylcytosine (5-mC) antibody (mAb) clone:33D3 Catalog No…" at bounding box center [1385, 628] width 296 height 44
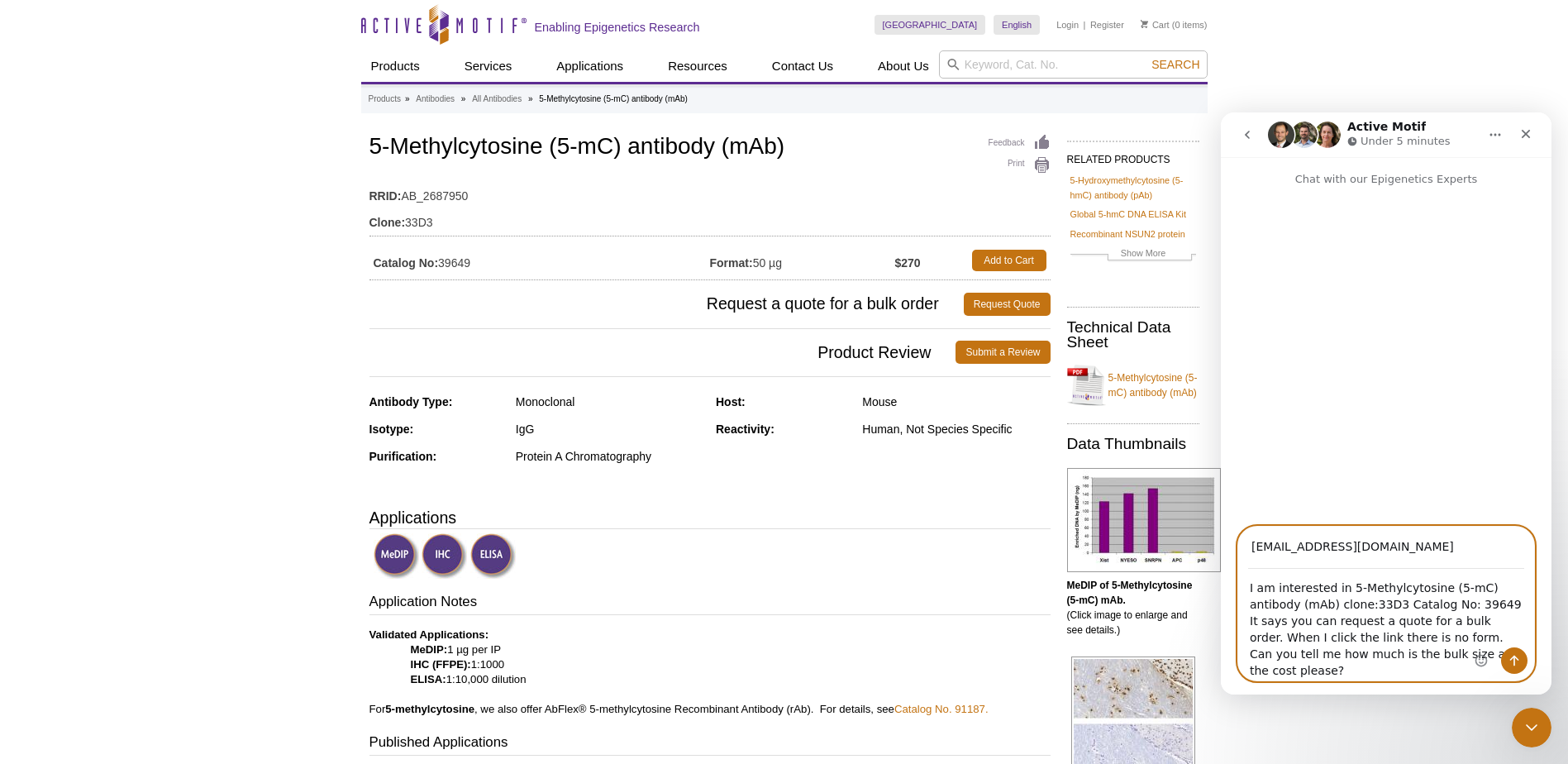
scroll to position [165, 0]
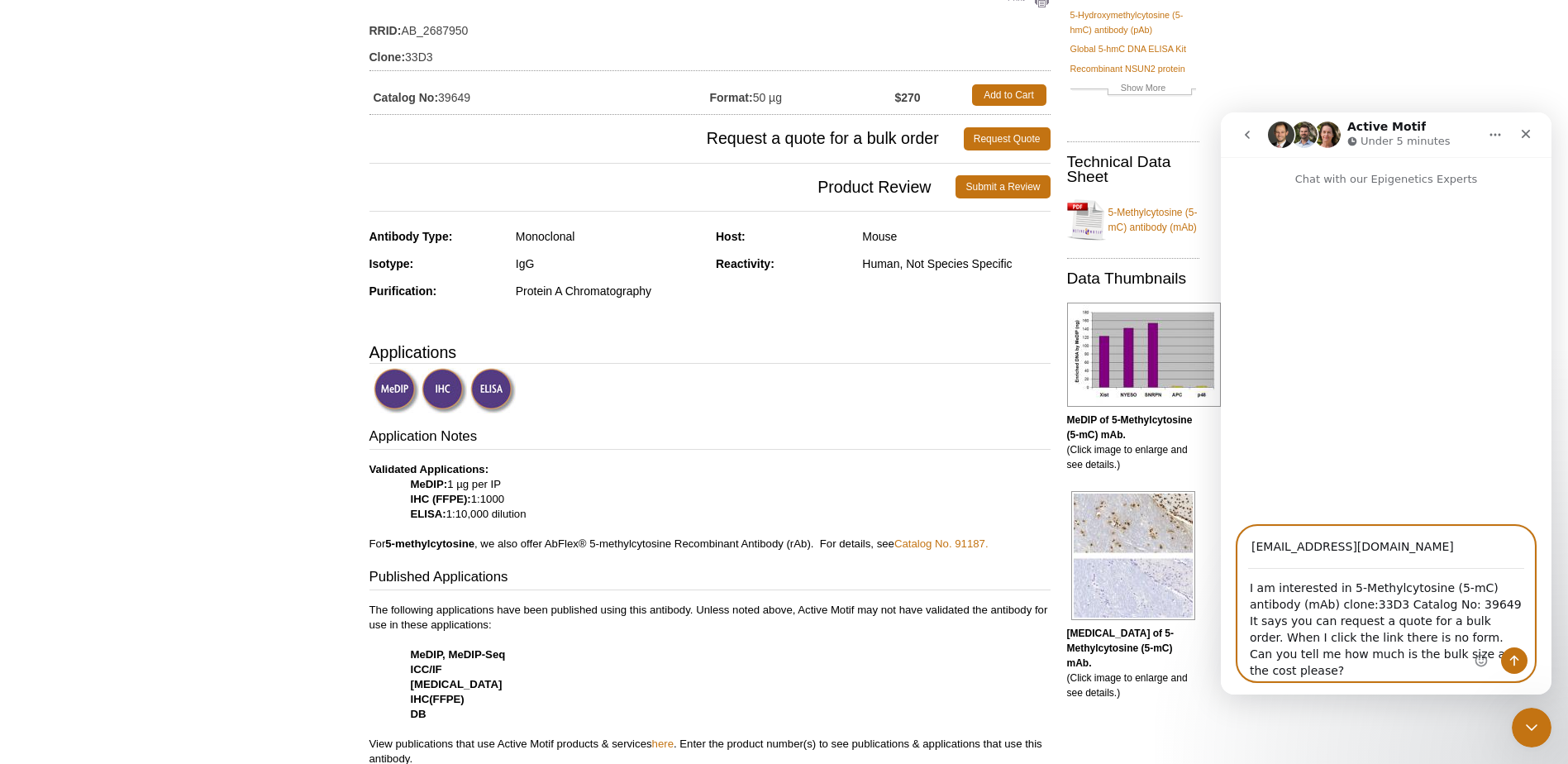
type textarea "I am interested in 5-Methylcytosine (5-mC) antibody (mAb) clone:33D3 Catalog No…"
click at [1516, 661] on icon "Send a message…" at bounding box center [1514, 661] width 13 height 13
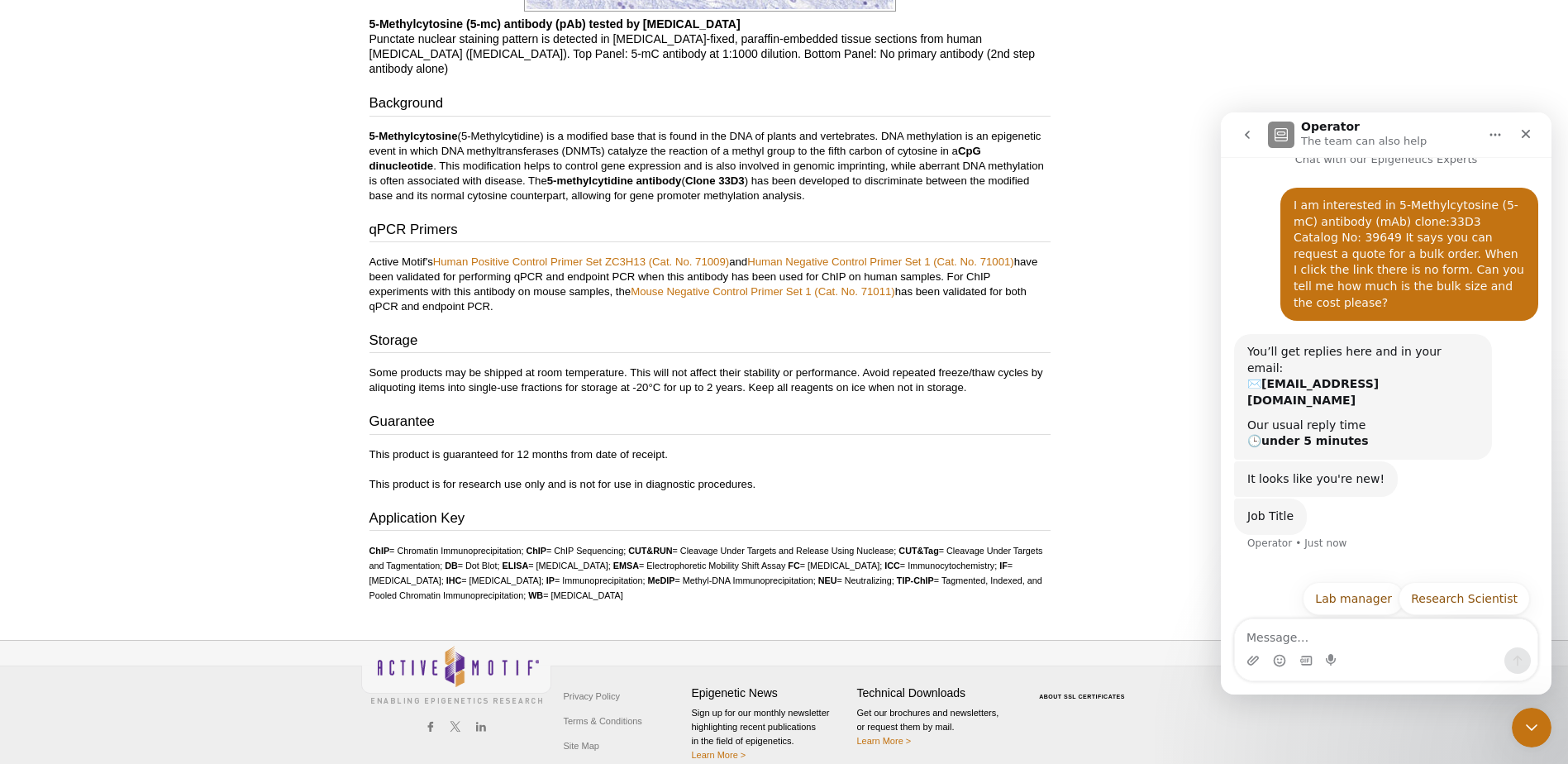
scroll to position [1907, 0]
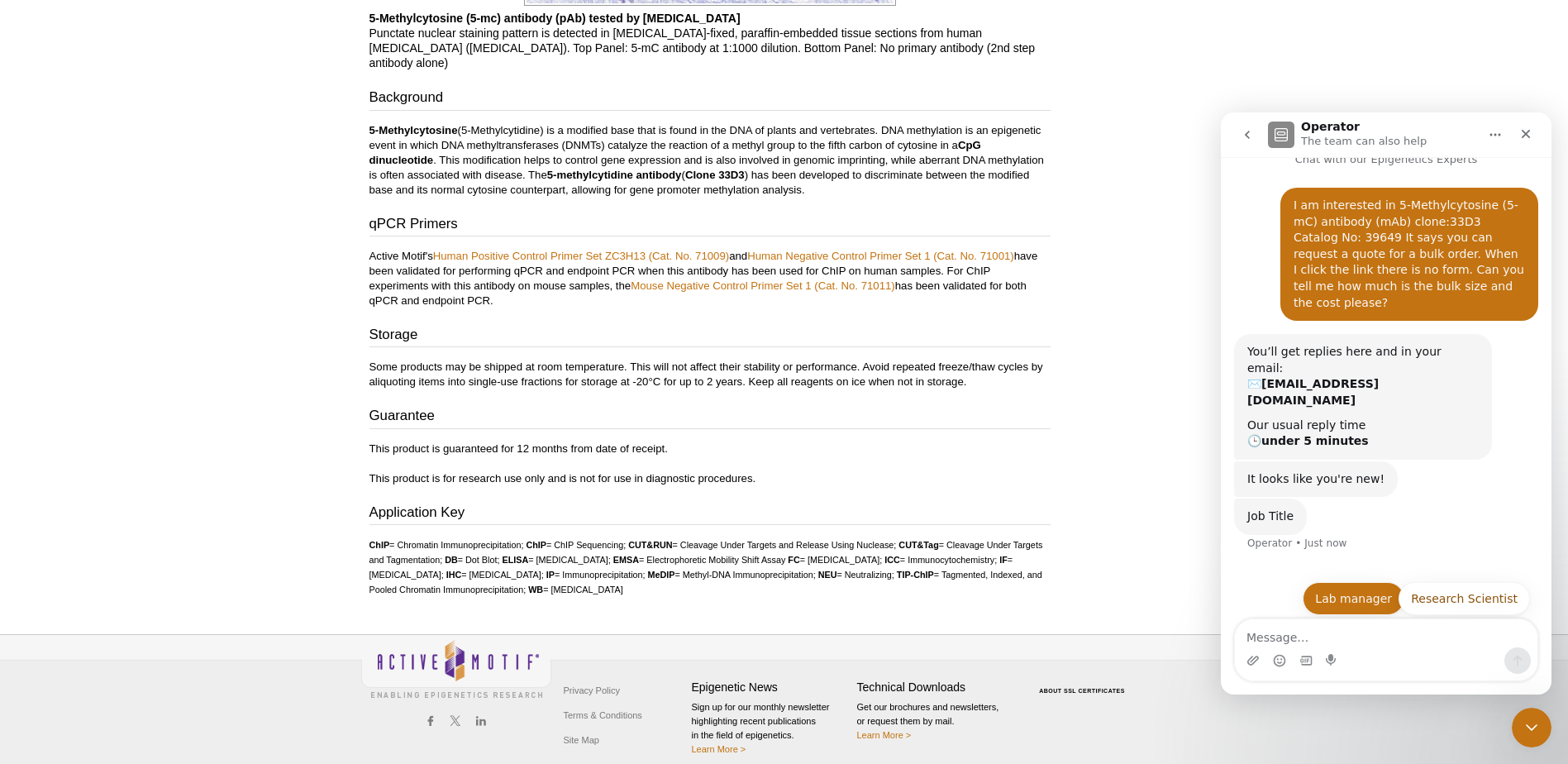
click at [1332, 582] on button "Lab manager" at bounding box center [1353, 599] width 102 height 33
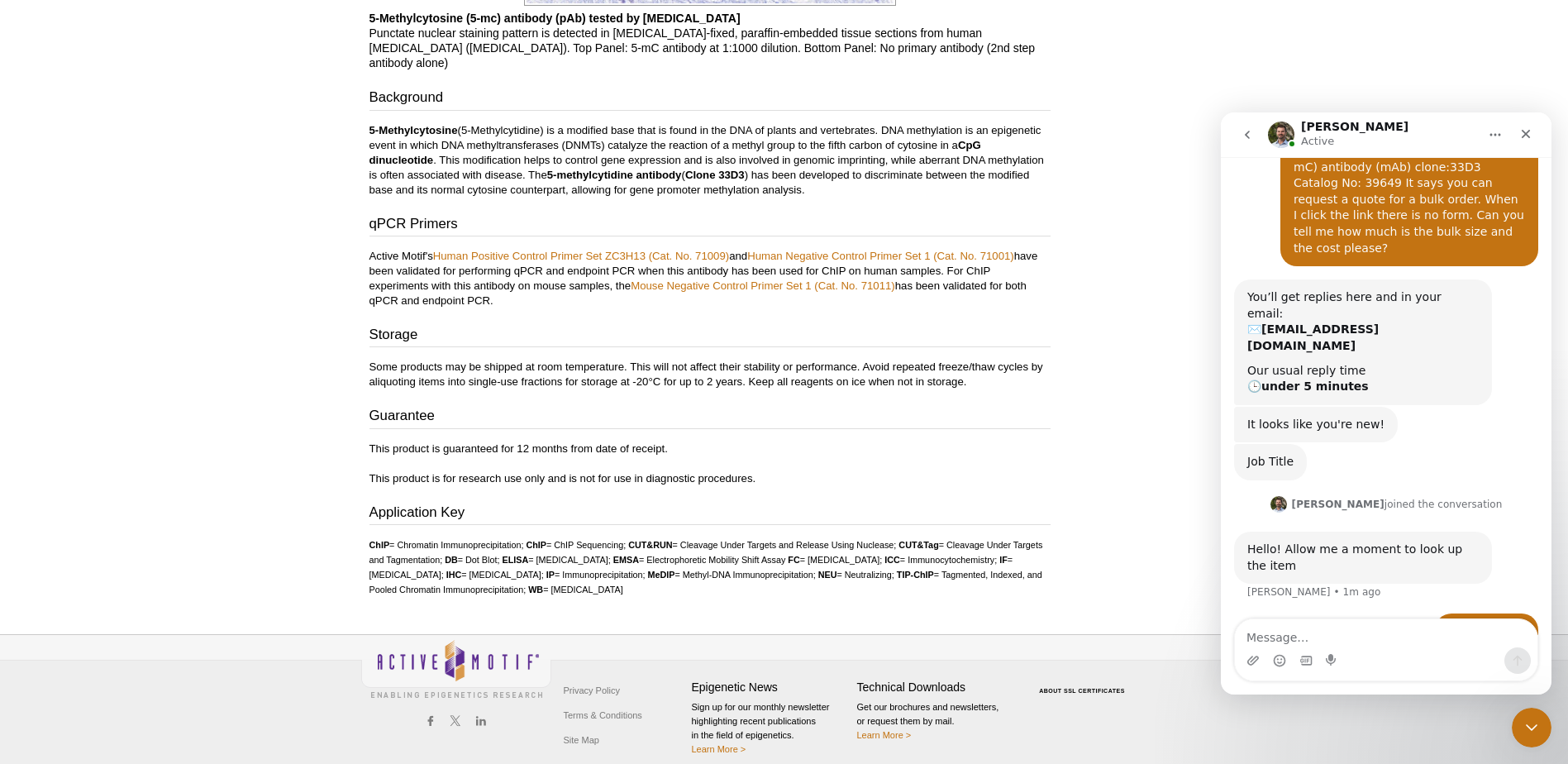
scroll to position [138, 0]
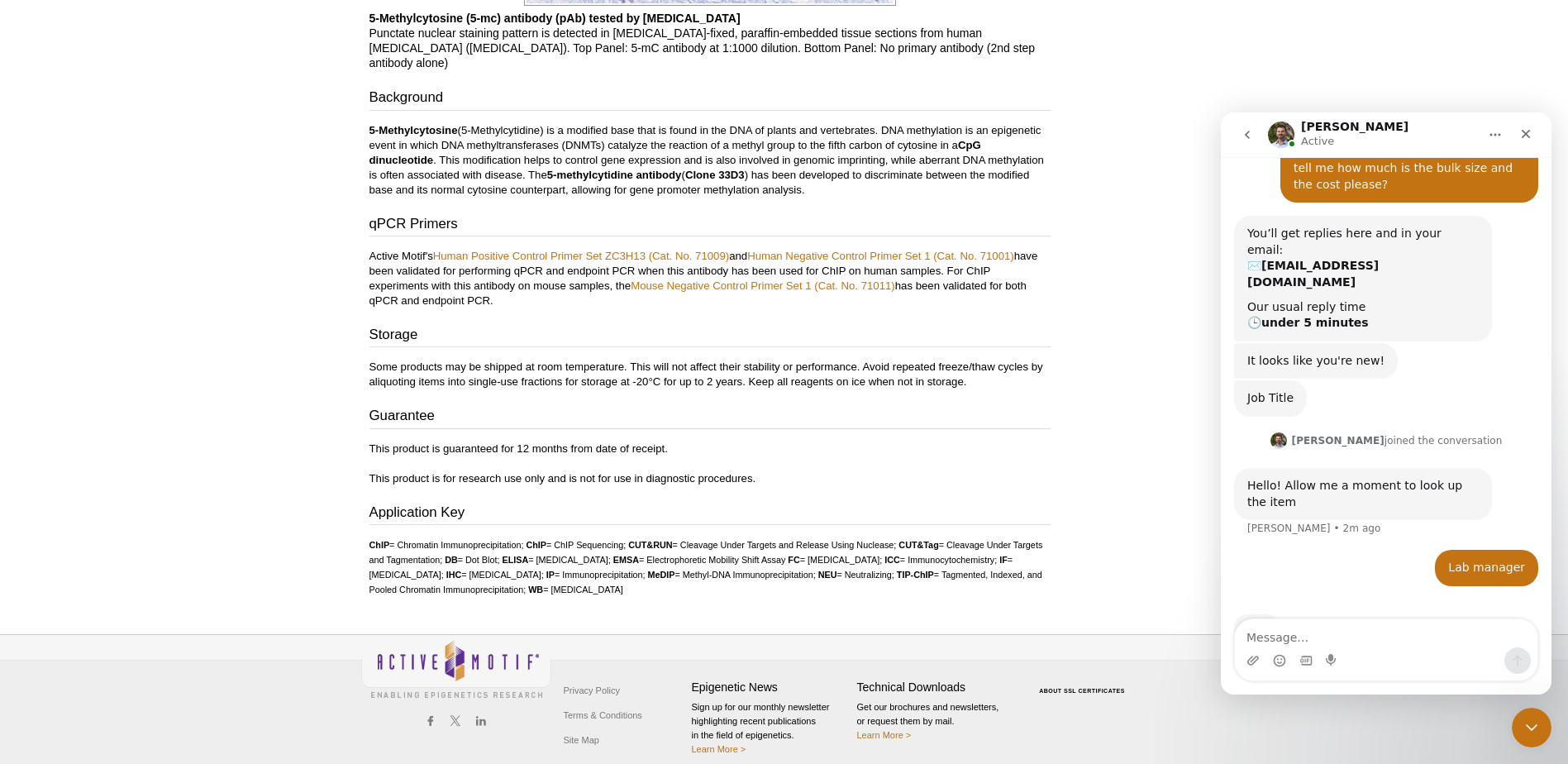
click at [1370, 606] on div "Typing" at bounding box center [1385, 637] width 304 height 64
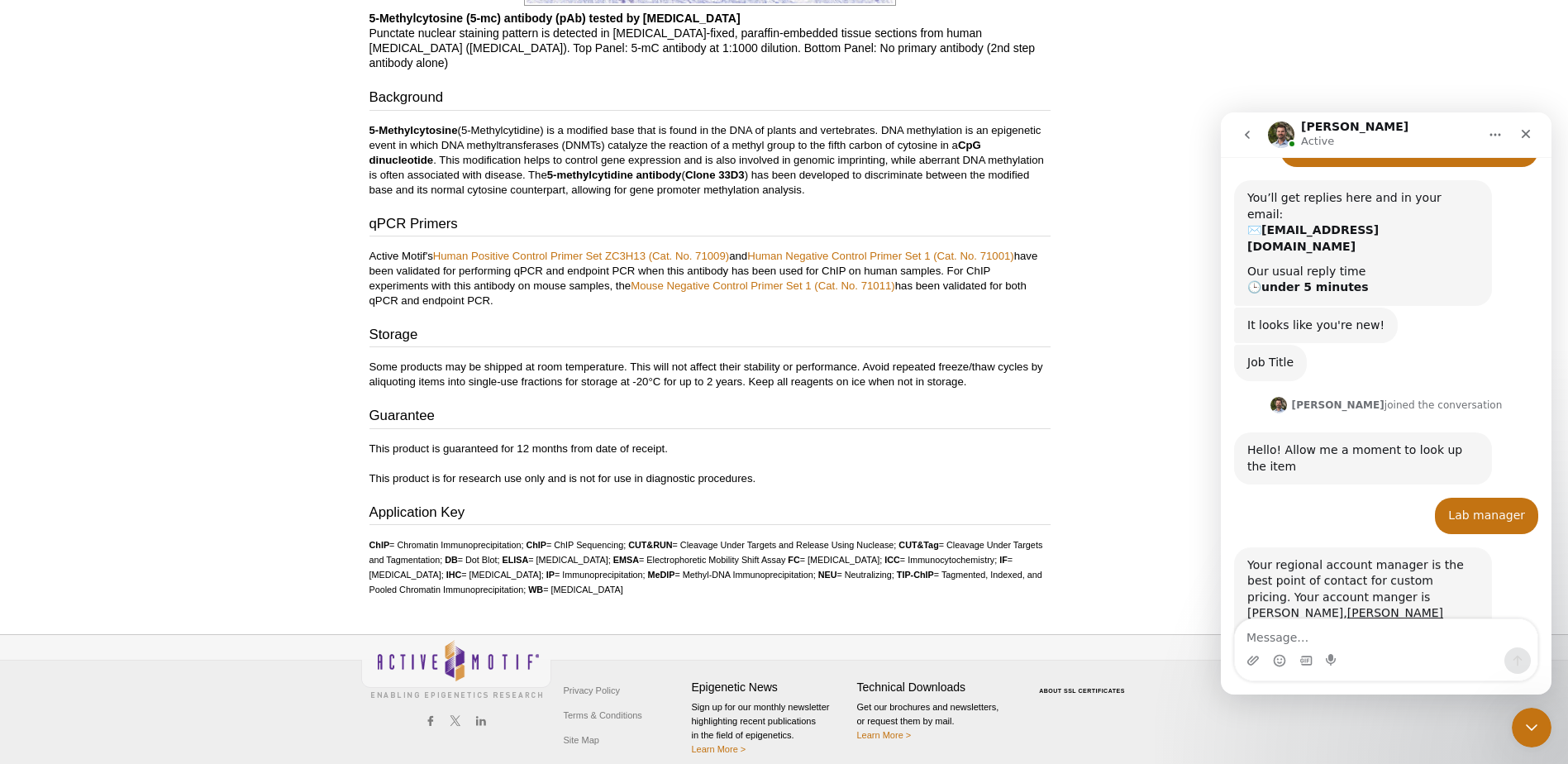
scroll to position [172, 0]
drag, startPoint x: 1372, startPoint y: 566, endPoint x: 1248, endPoint y: 572, distance: 124.1
click at [1248, 572] on div "Your regional account manager is the best point of contact for custom pricing. …" at bounding box center [1362, 600] width 232 height 81
copy link "[PERSON_NAME][EMAIL_ADDRESS][DOMAIN_NAME]"
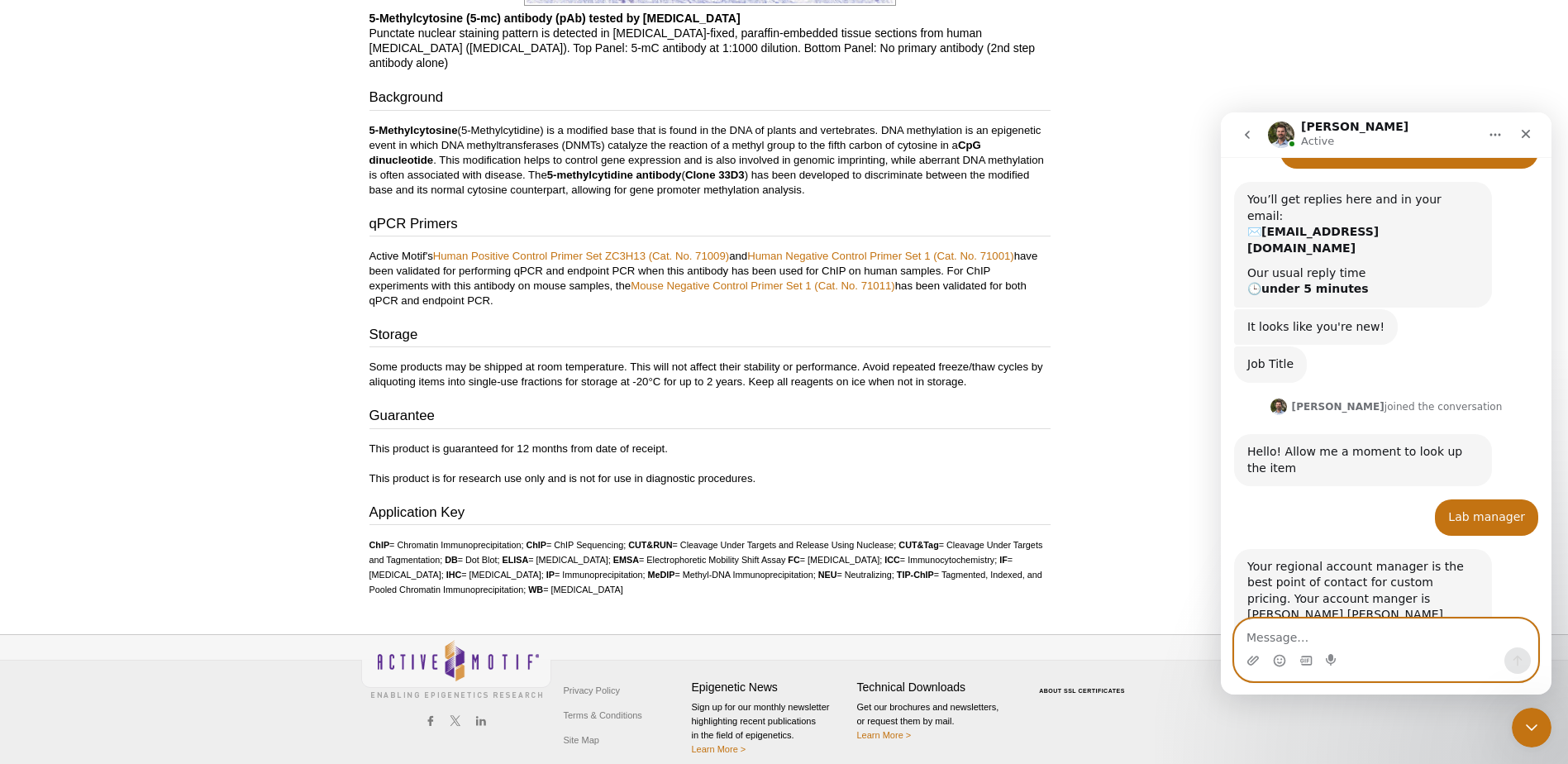
click at [1298, 645] on textarea "Message…" at bounding box center [1386, 633] width 303 height 28
type textarea "okay"
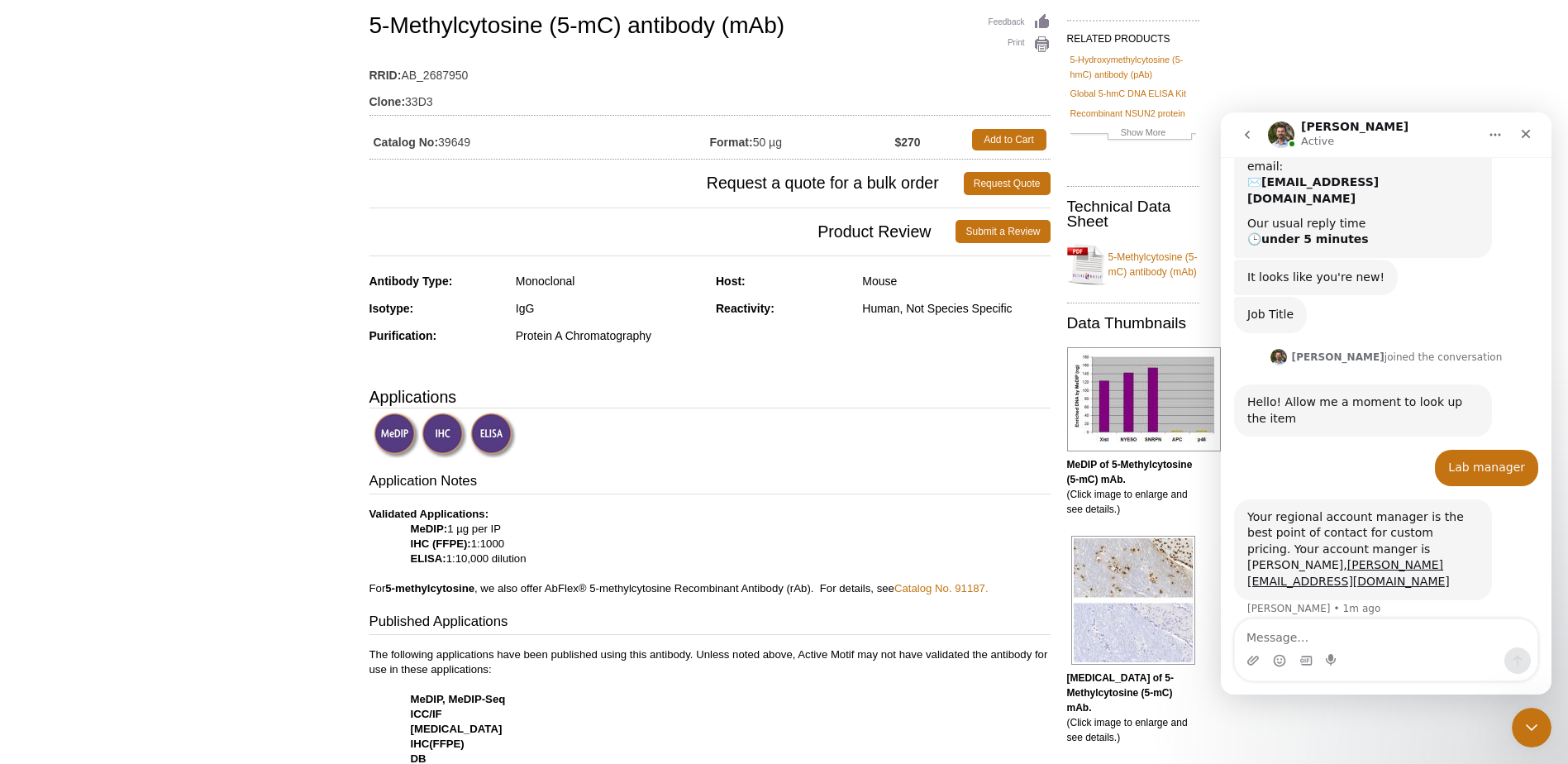
scroll to position [0, 0]
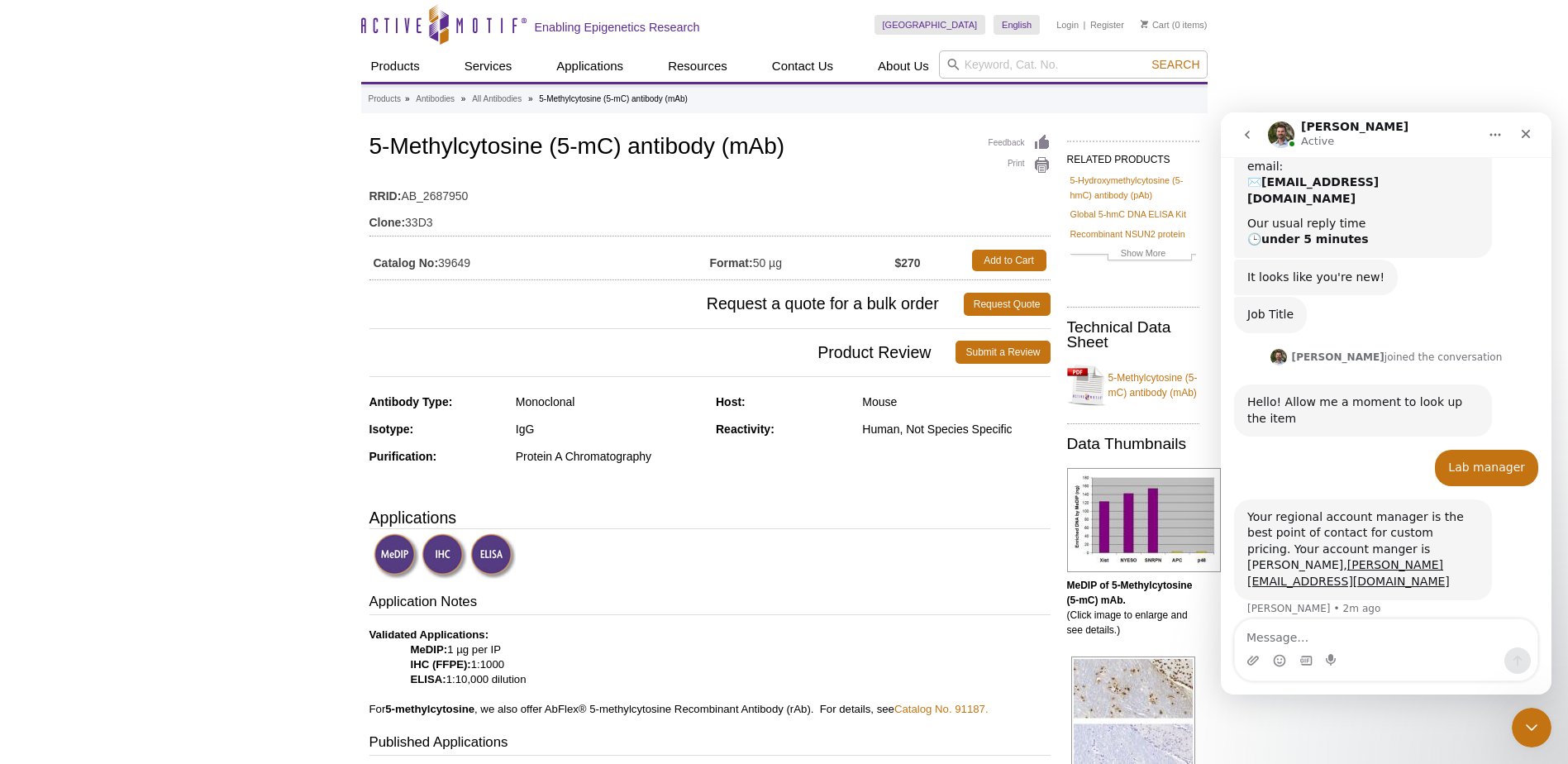
drag, startPoint x: 495, startPoint y: 262, endPoint x: 441, endPoint y: 263, distance: 54.0
click at [441, 263] on td "Catalog No: 39649" at bounding box center [539, 261] width 341 height 30
copy td "39649"
drag, startPoint x: 738, startPoint y: 152, endPoint x: 291, endPoint y: 145, distance: 447.1
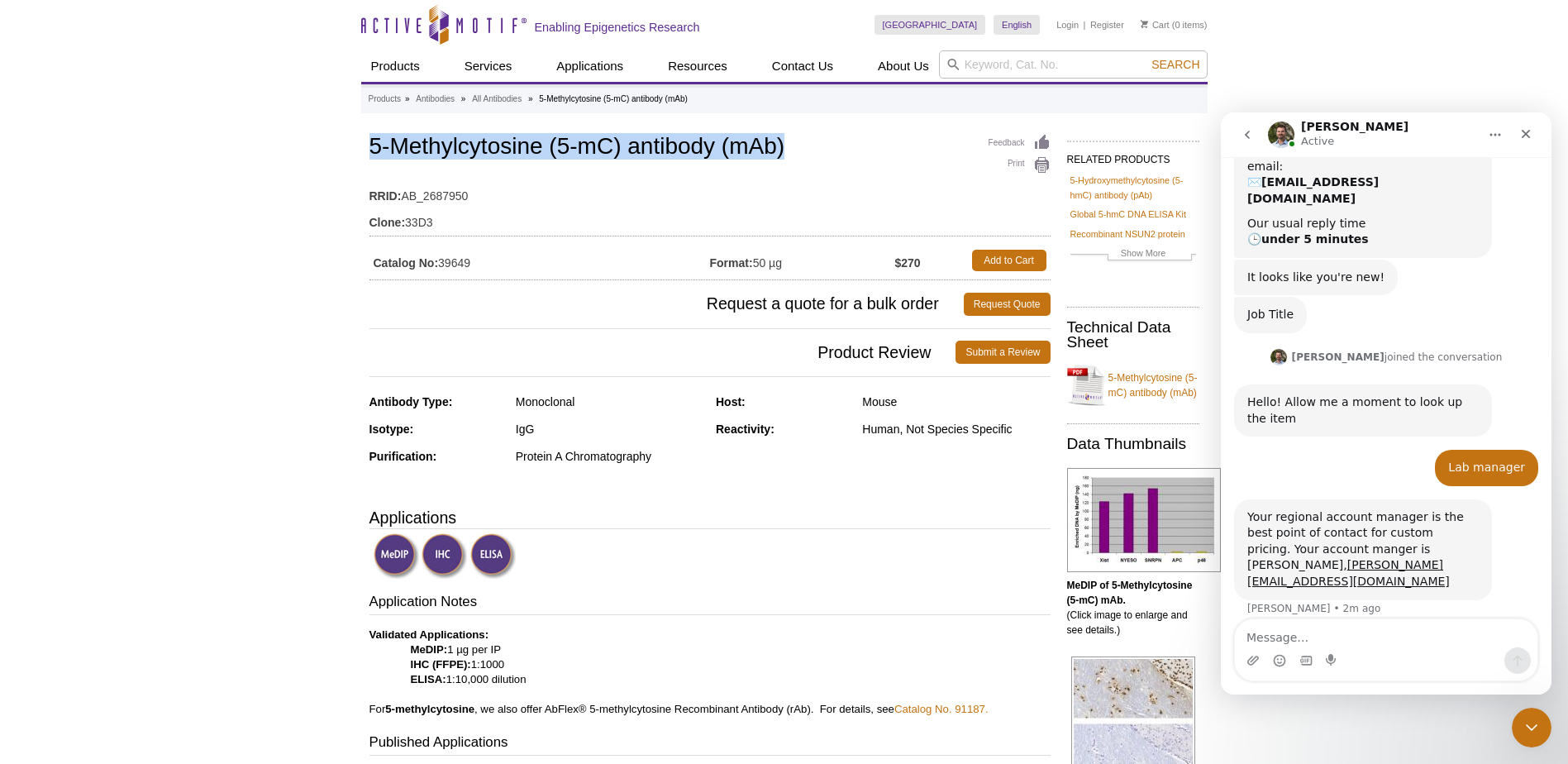
copy h1 "5-Methylcytosine (5-mC) antibody (mAb)"
